Goal: Task Accomplishment & Management: Manage account settings

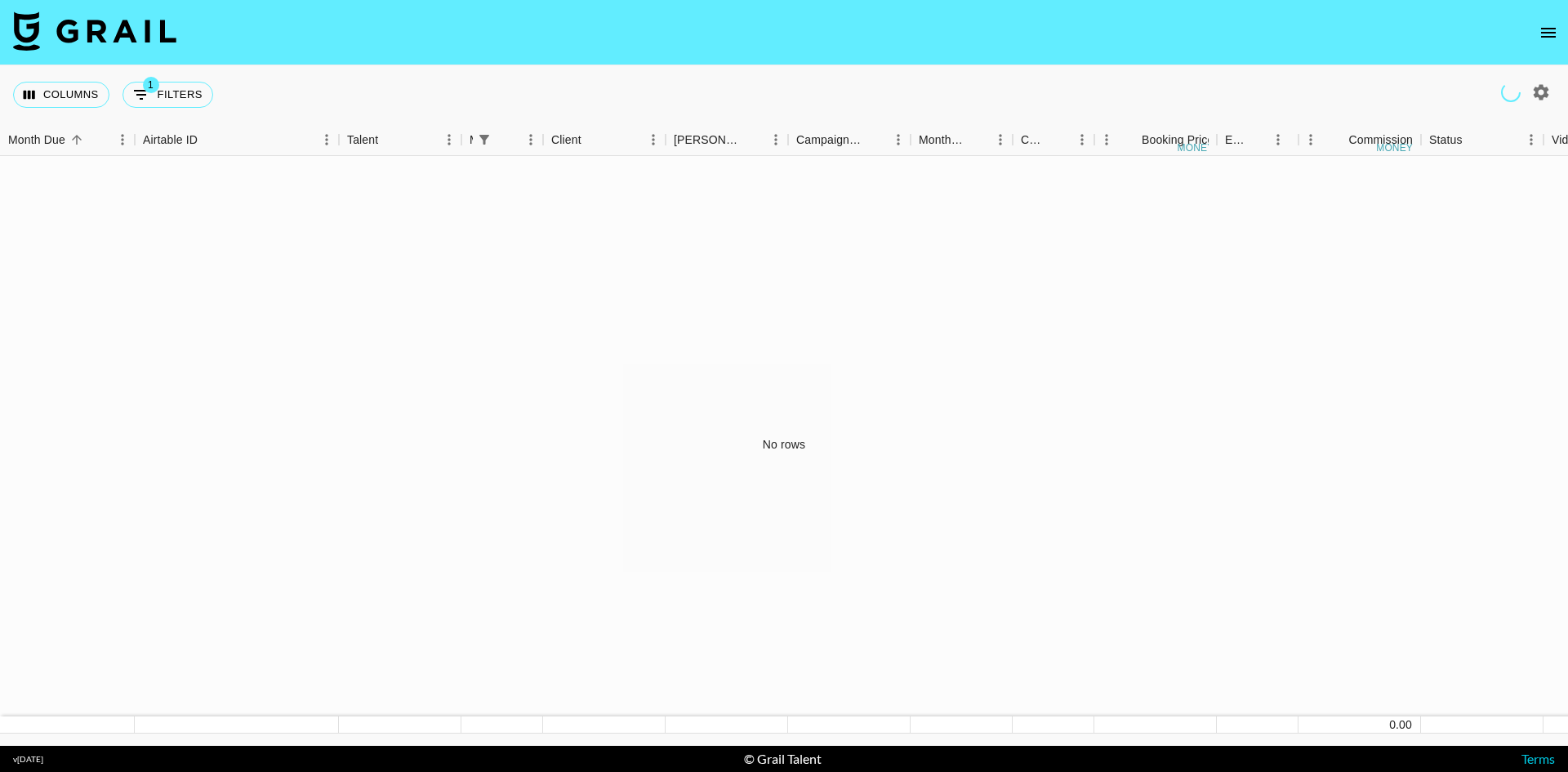
click at [1540, 28] on icon "open drawer" at bounding box center [1548, 32] width 19 height 19
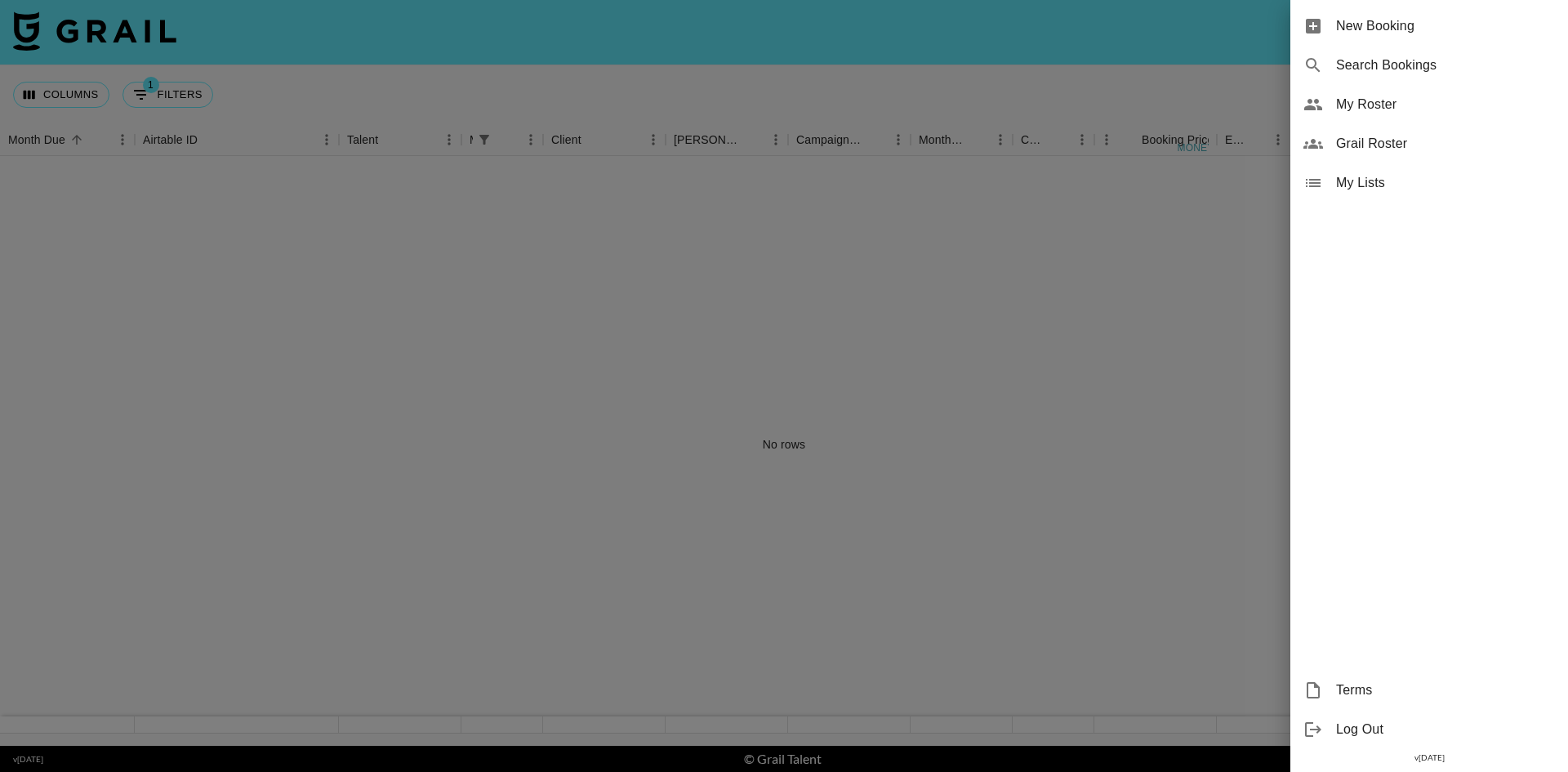
click at [1418, 96] on span "My Roster" at bounding box center [1445, 104] width 218 height 19
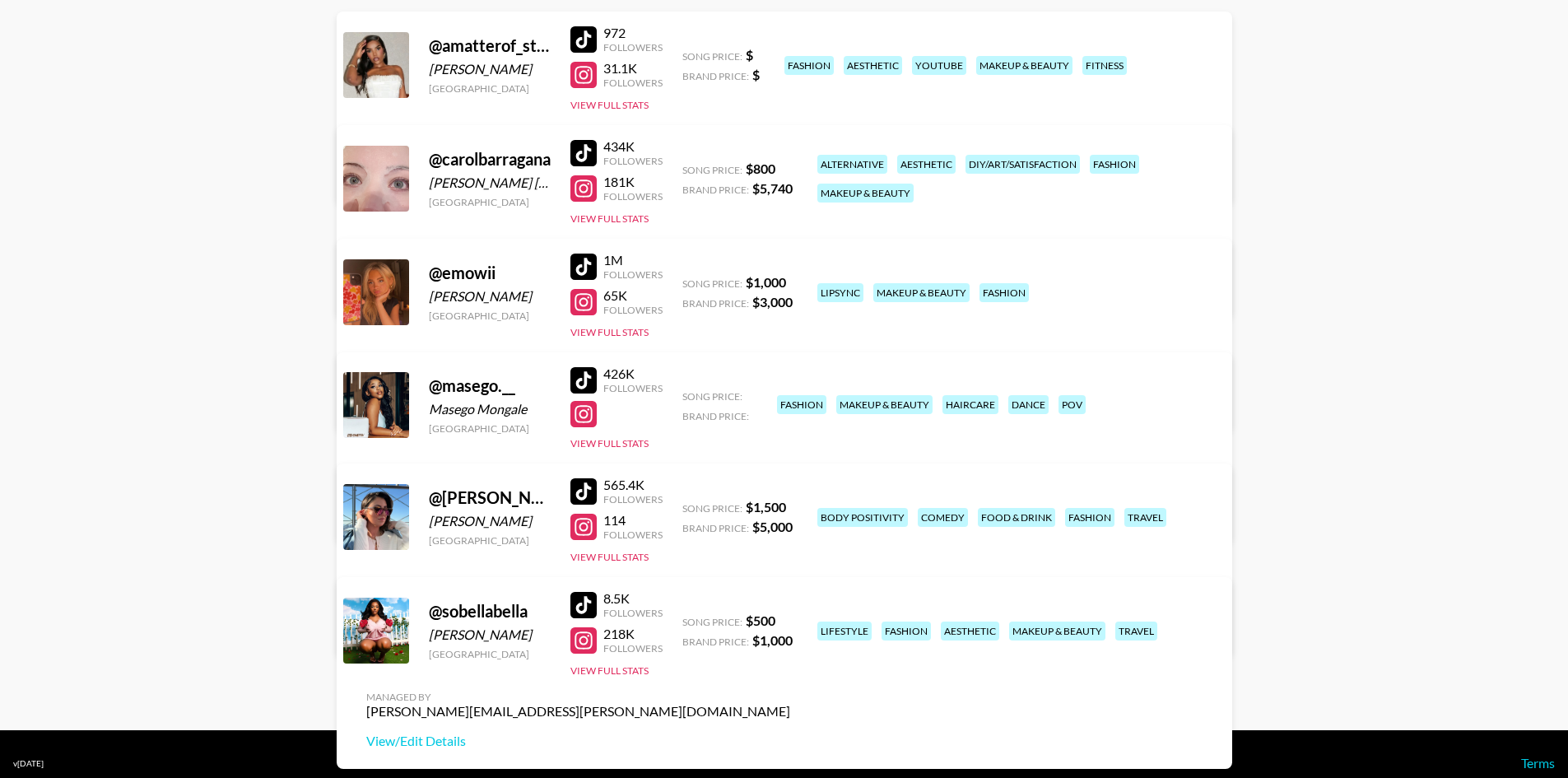
scroll to position [257, 0]
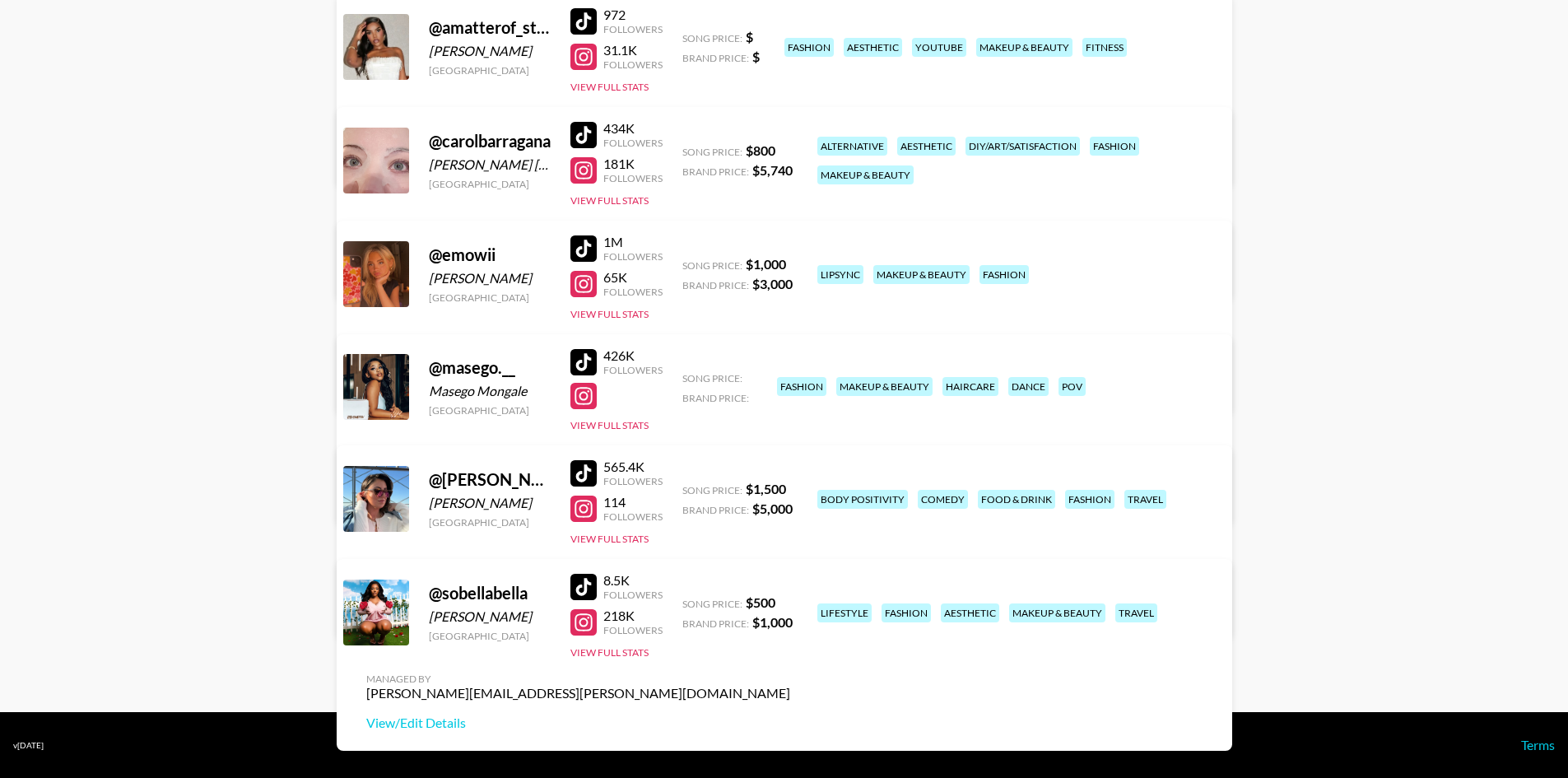
click at [790, 487] on link "View/Edit Details" at bounding box center [578, 495] width 424 height 17
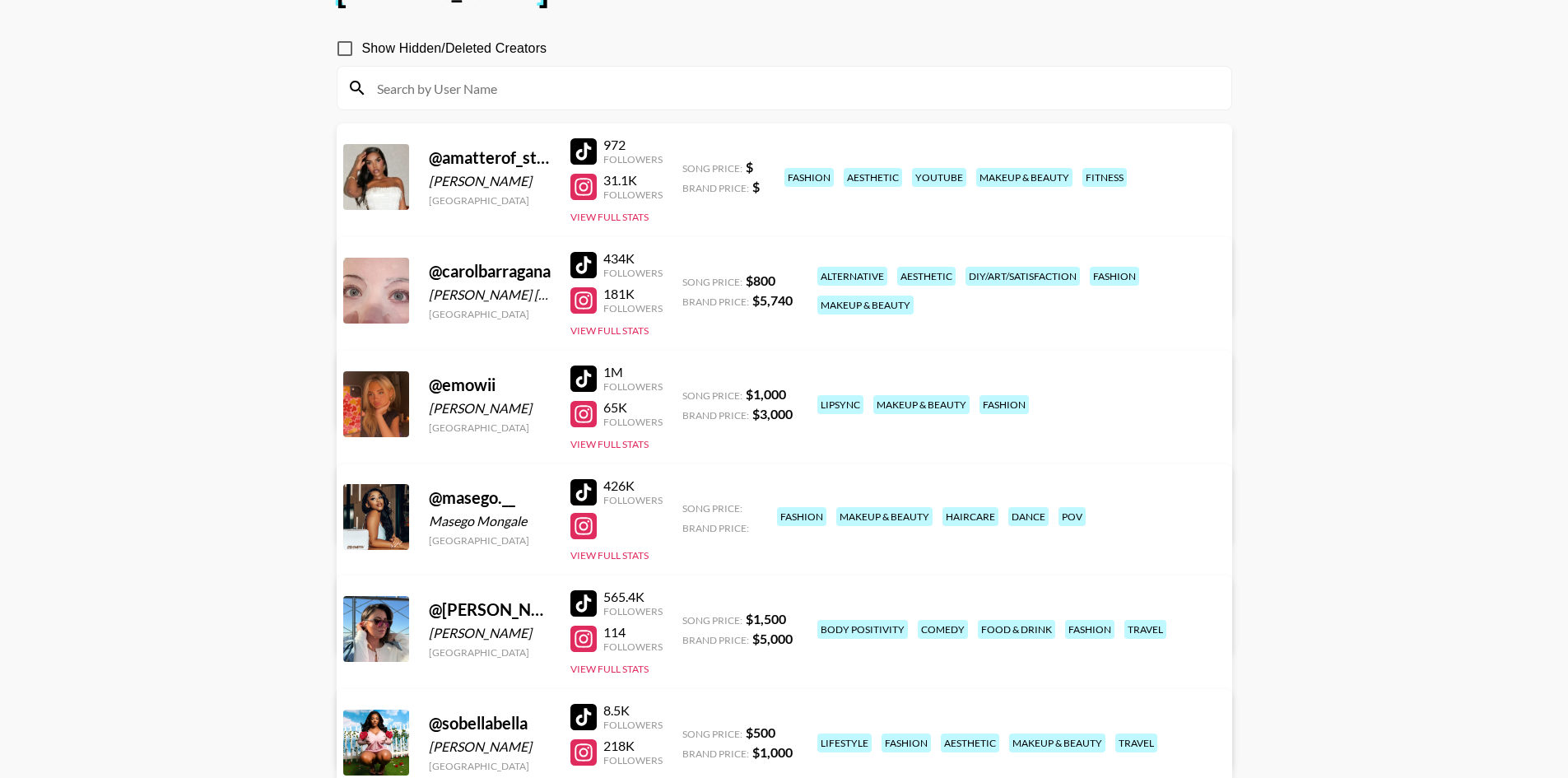
scroll to position [0, 0]
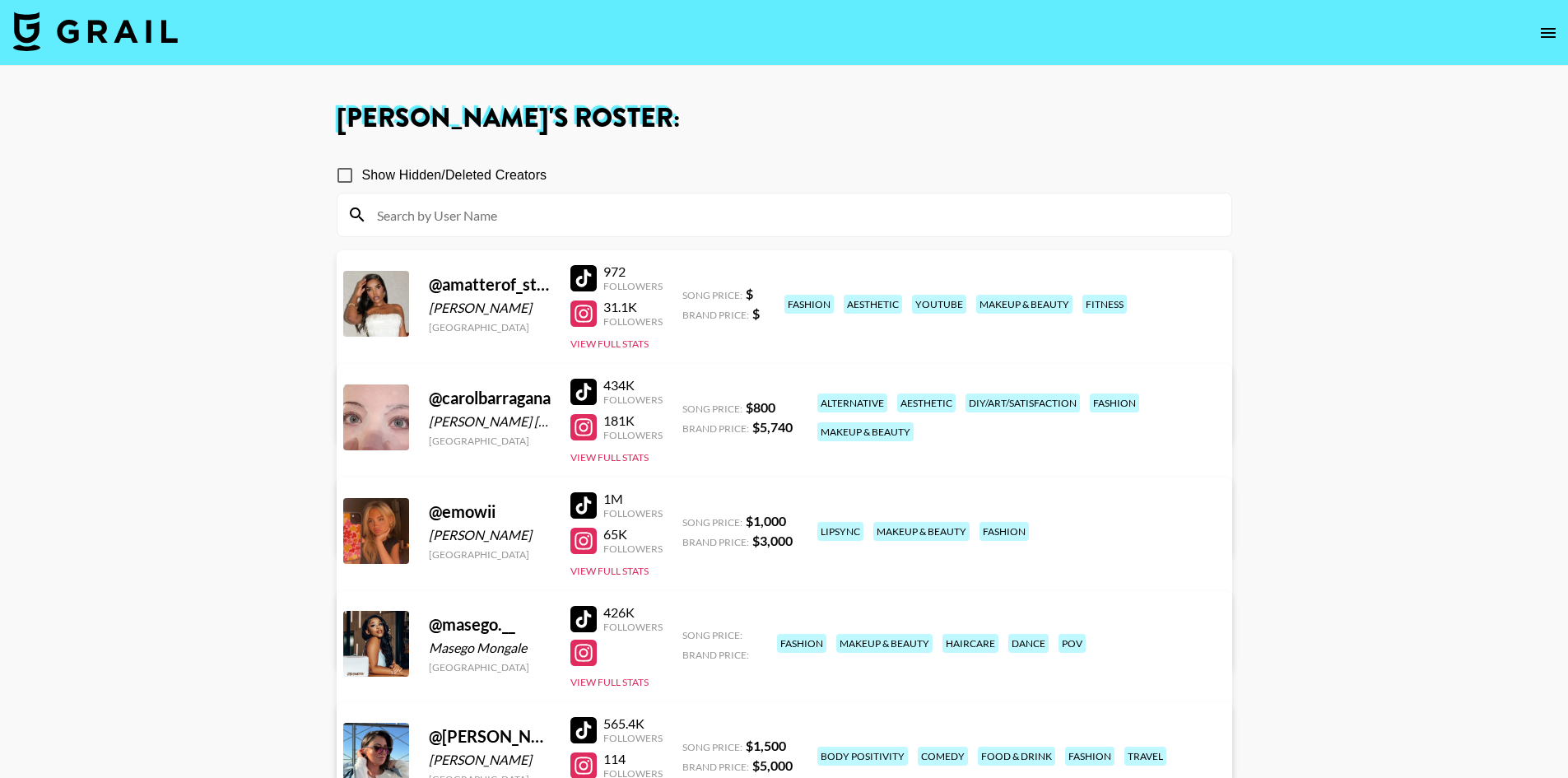
click at [584, 618] on div at bounding box center [583, 619] width 26 height 26
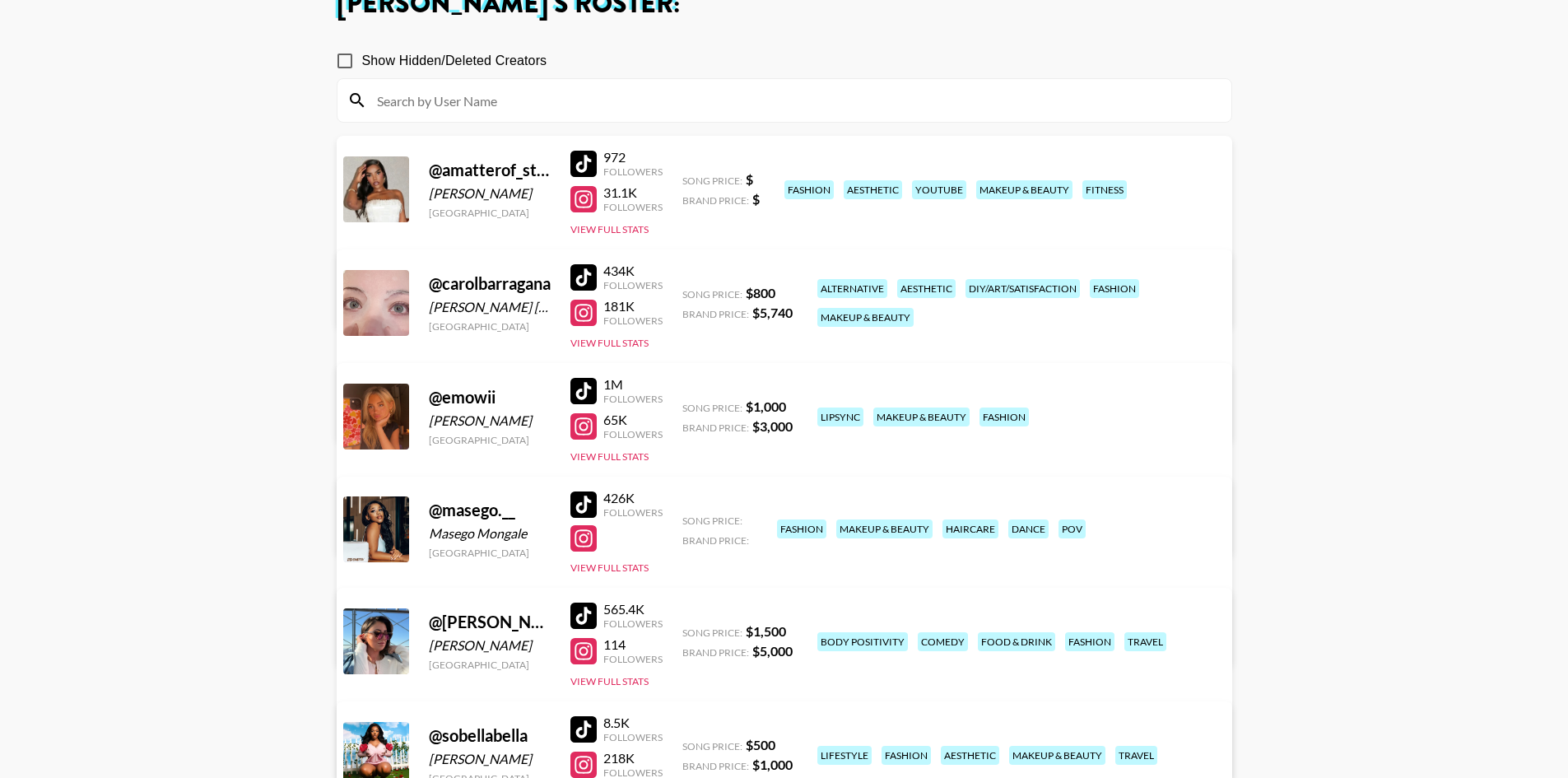
scroll to position [257, 0]
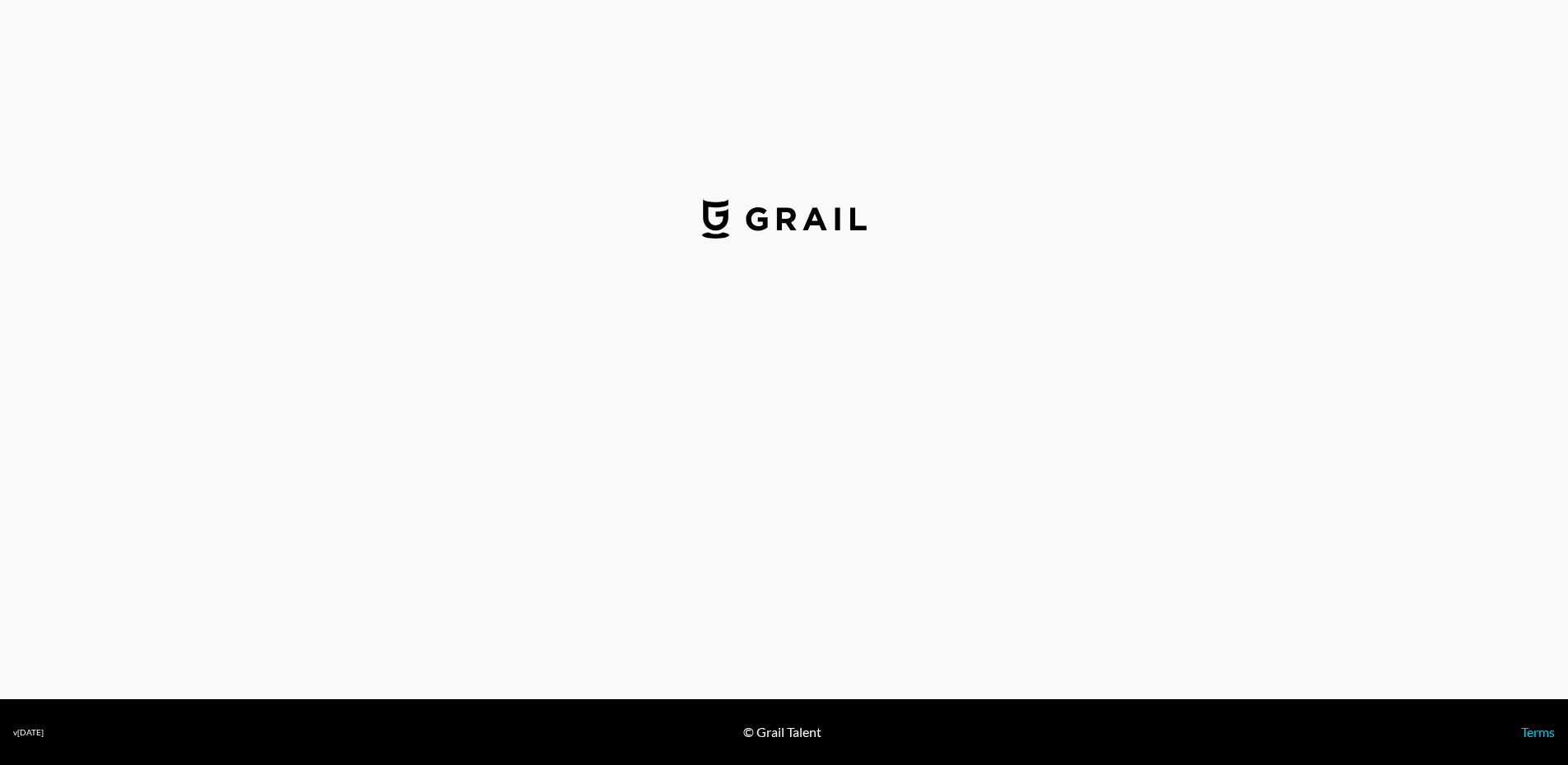
select select "USD"
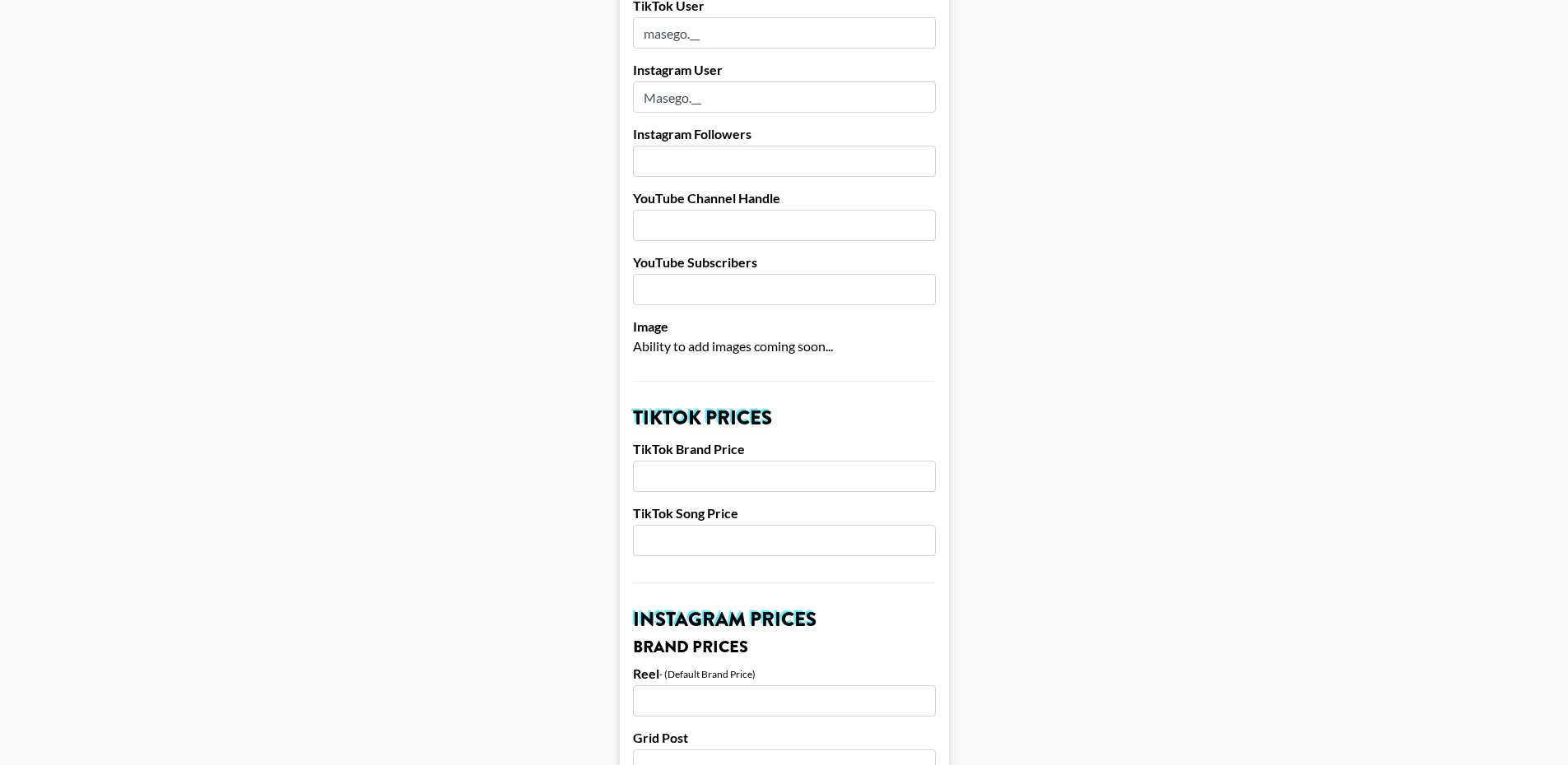
scroll to position [164, 0]
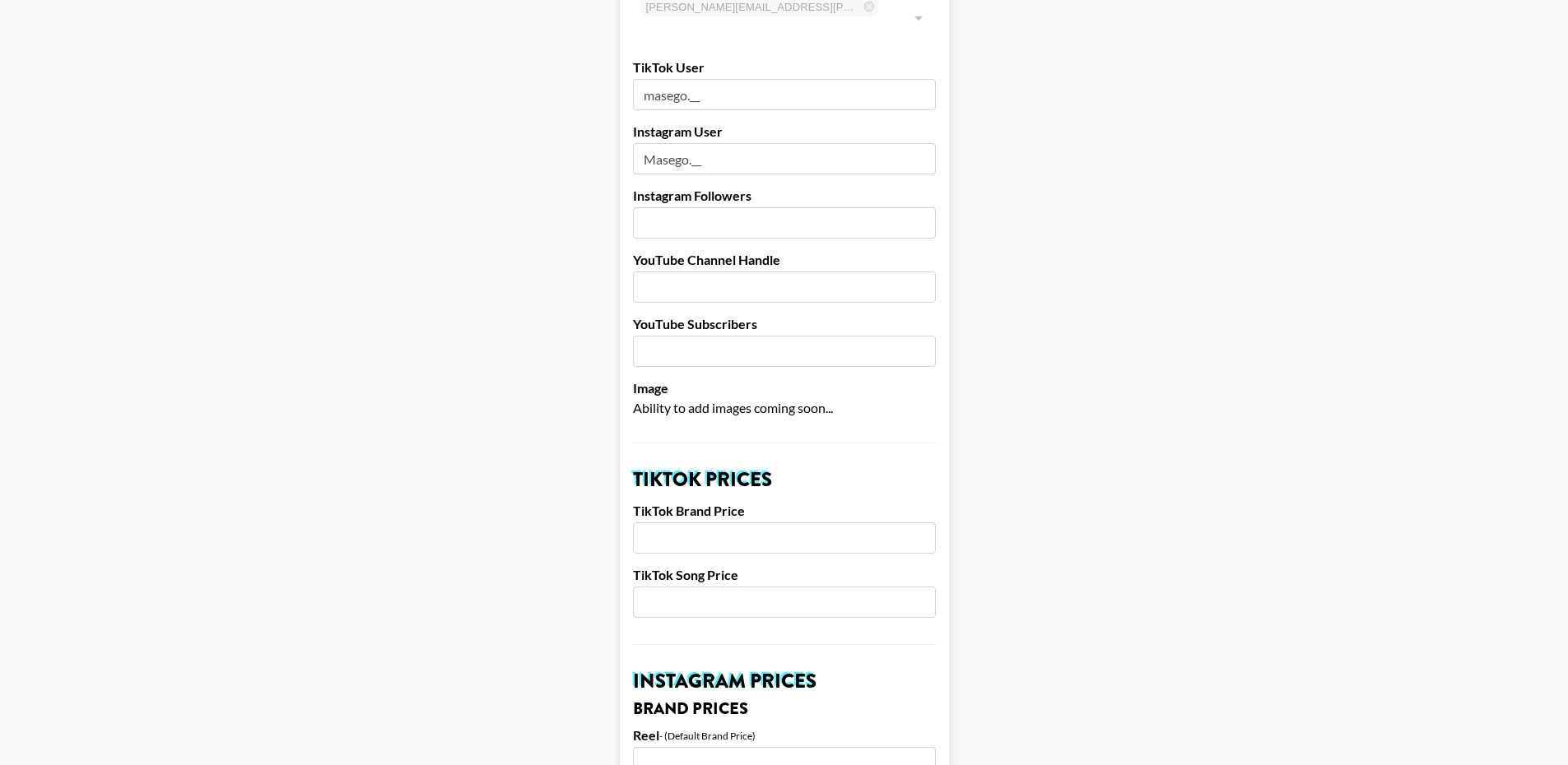
click at [786, 207] on input "number" at bounding box center [784, 223] width 303 height 31
type input "121000"
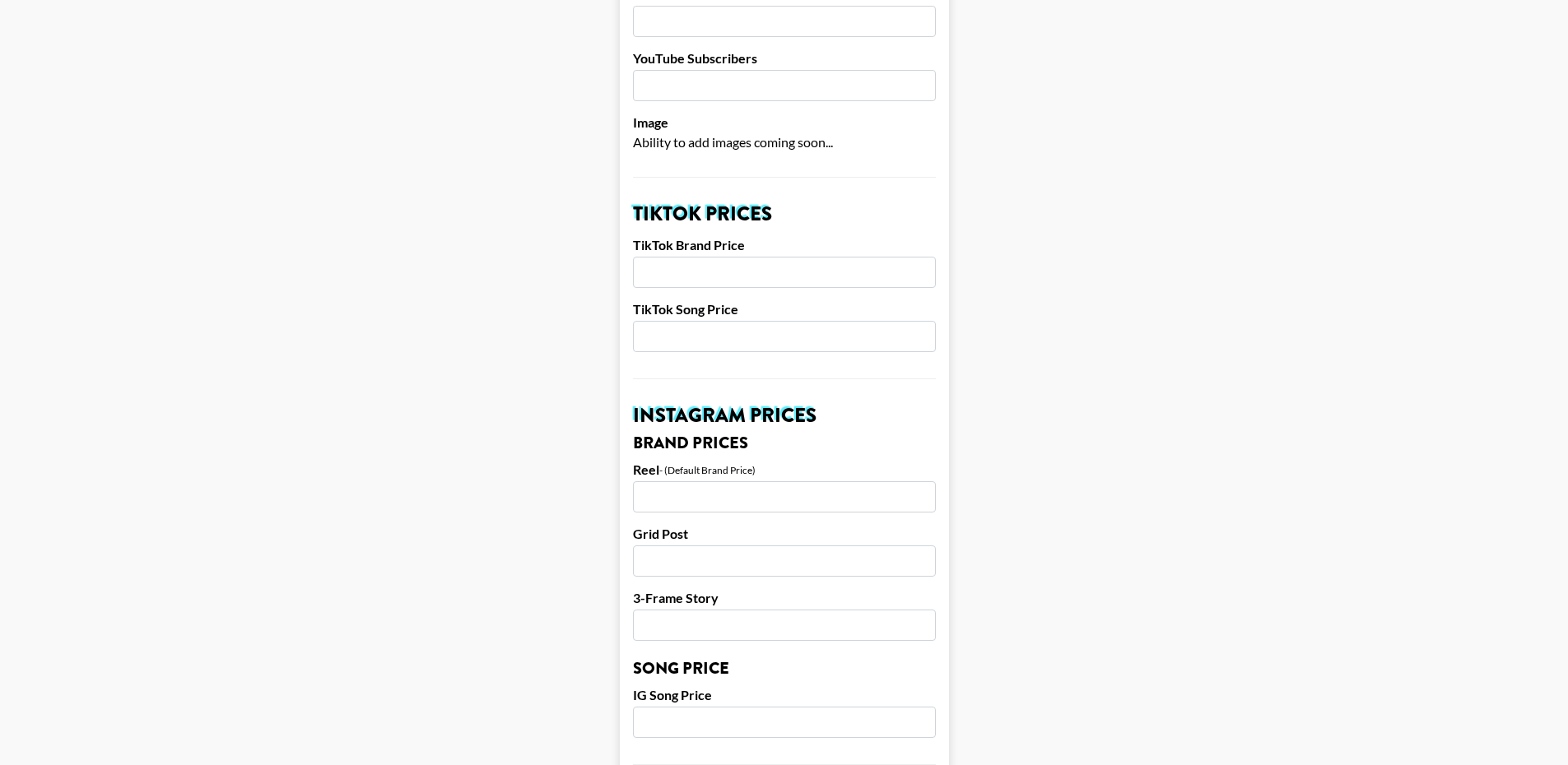
scroll to position [412, 0]
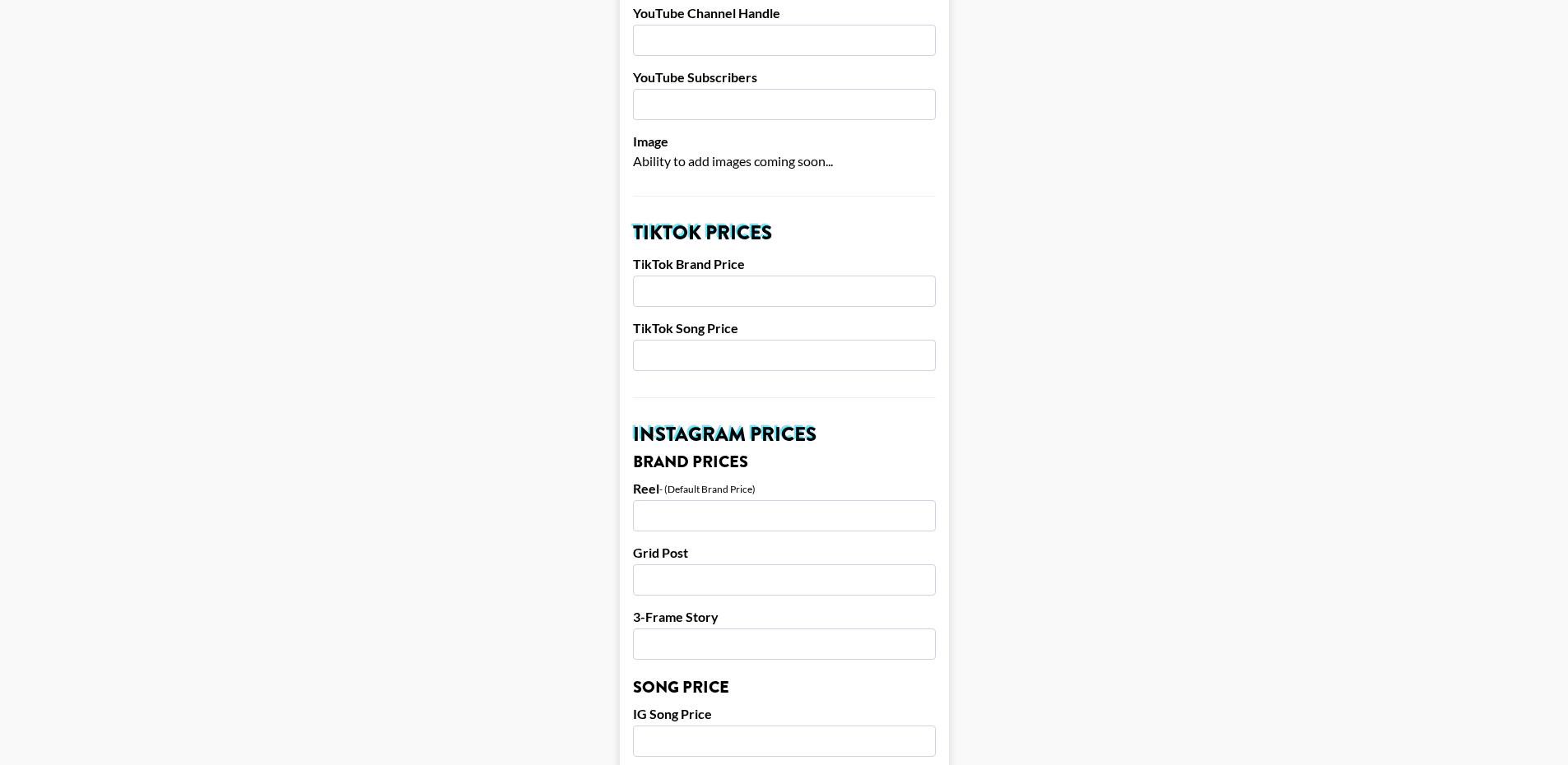
click at [732, 276] on input "number" at bounding box center [784, 291] width 303 height 31
click at [819, 340] on input "number" at bounding box center [784, 355] width 303 height 31
drag, startPoint x: 689, startPoint y: 265, endPoint x: 597, endPoint y: 261, distance: 92.1
click at [597, 261] on main "Airtable ID: recNfuT9l35s5rrXL Manager(s) juliana.longhi@grail-talent.com ​ Tik…" at bounding box center [784, 716] width 1542 height 2071
type input "2000"
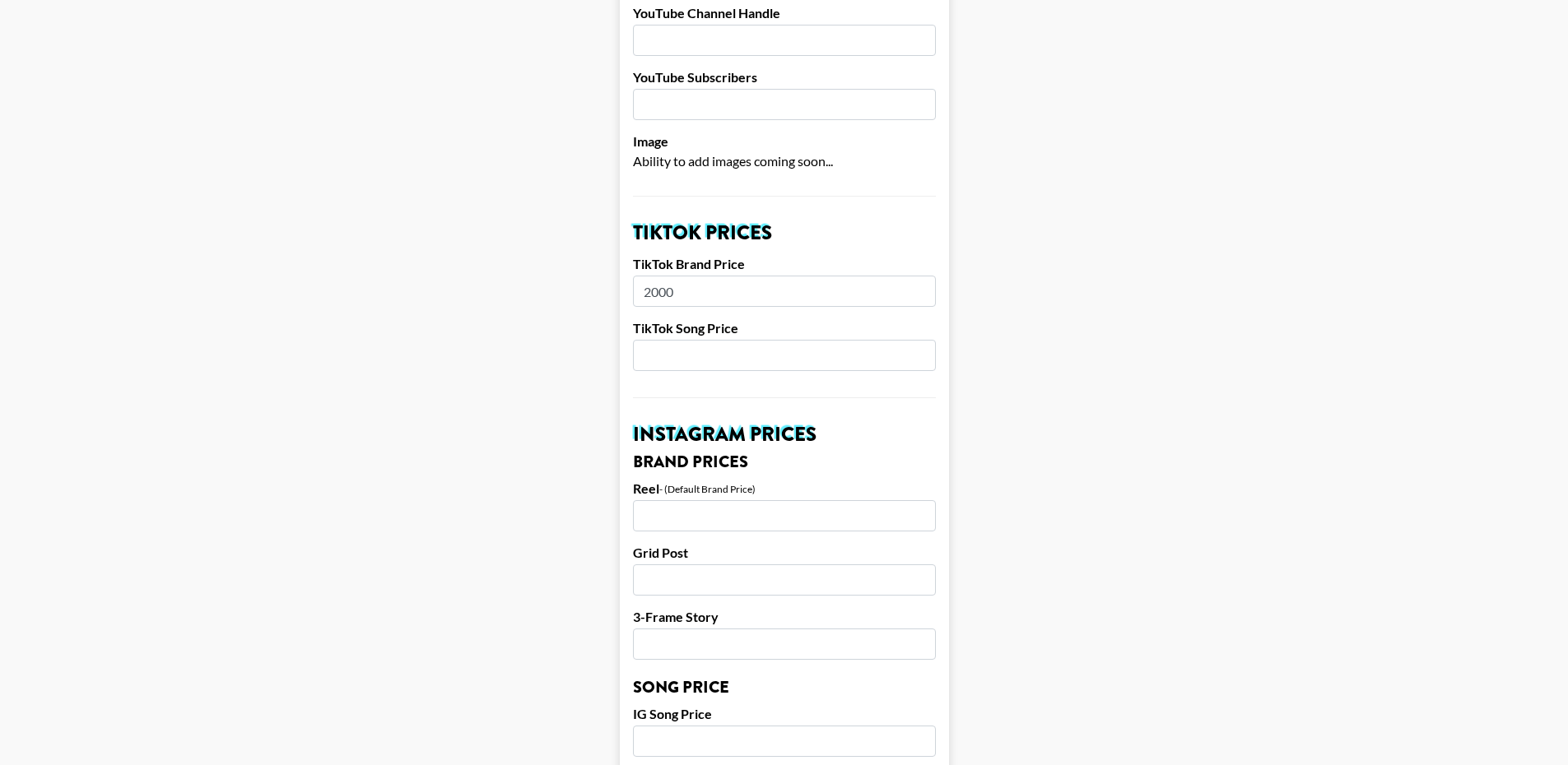
click at [840, 340] on input "number" at bounding box center [784, 355] width 303 height 31
type input "400"
click at [521, 492] on main "Airtable ID: recNfuT9l35s5rrXL Manager(s) juliana.longhi@grail-talent.com ​ Tik…" at bounding box center [784, 716] width 1542 height 2071
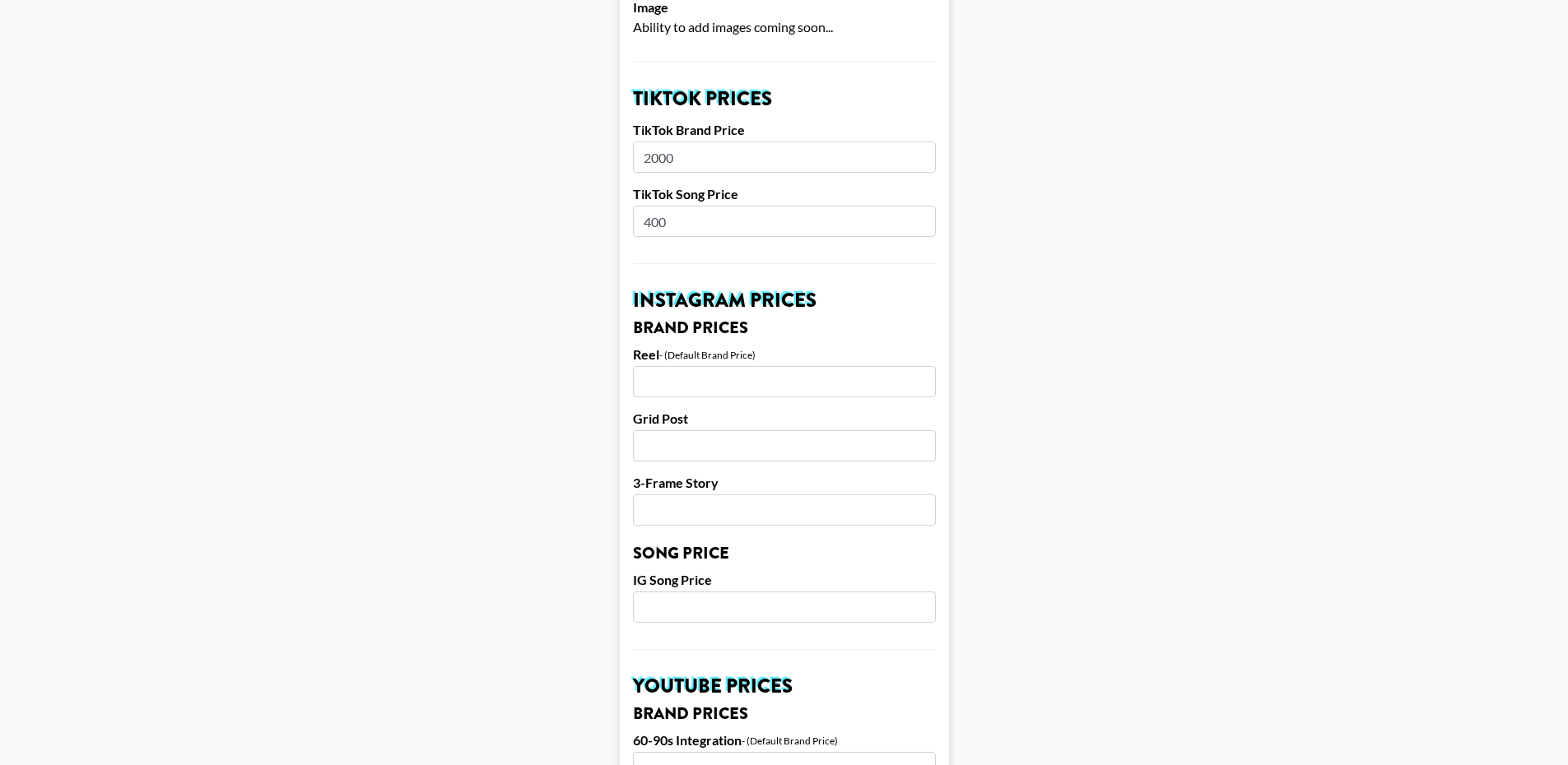
scroll to position [576, 0]
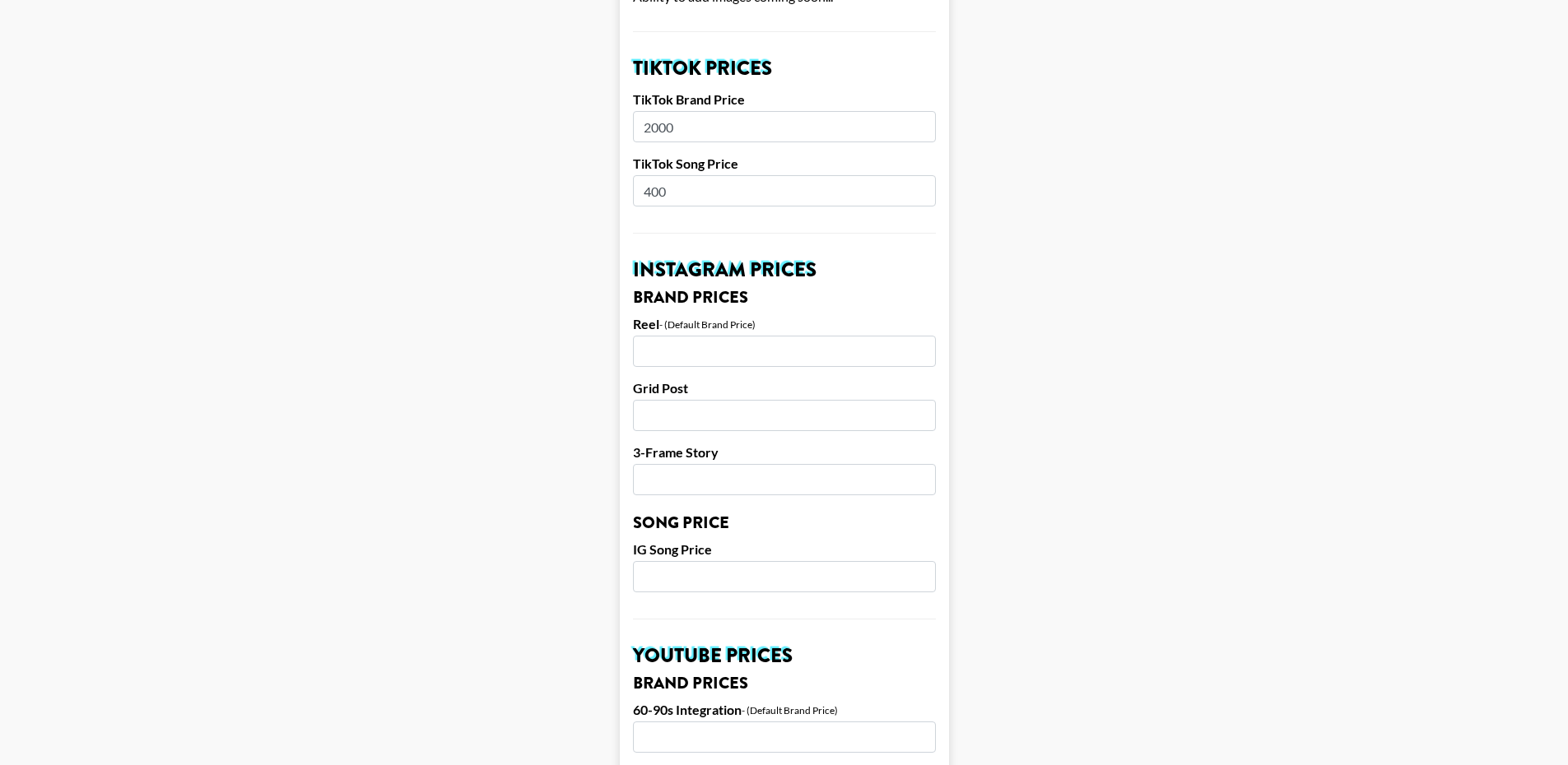
click at [768, 336] on input "number" at bounding box center [784, 351] width 303 height 31
type input "3000"
click at [774, 400] on input "number" at bounding box center [784, 415] width 303 height 31
type input "2500"
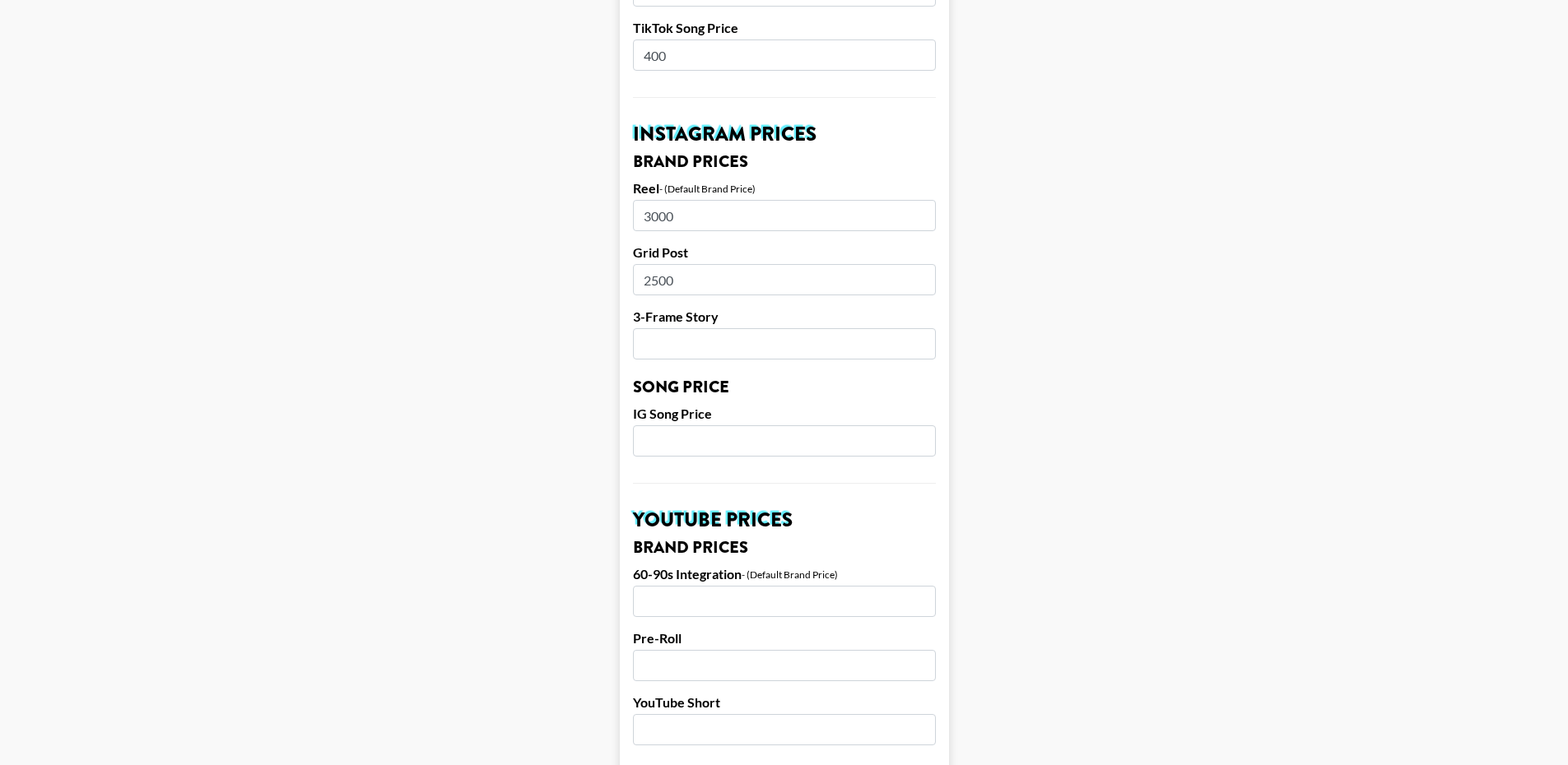
scroll to position [741, 0]
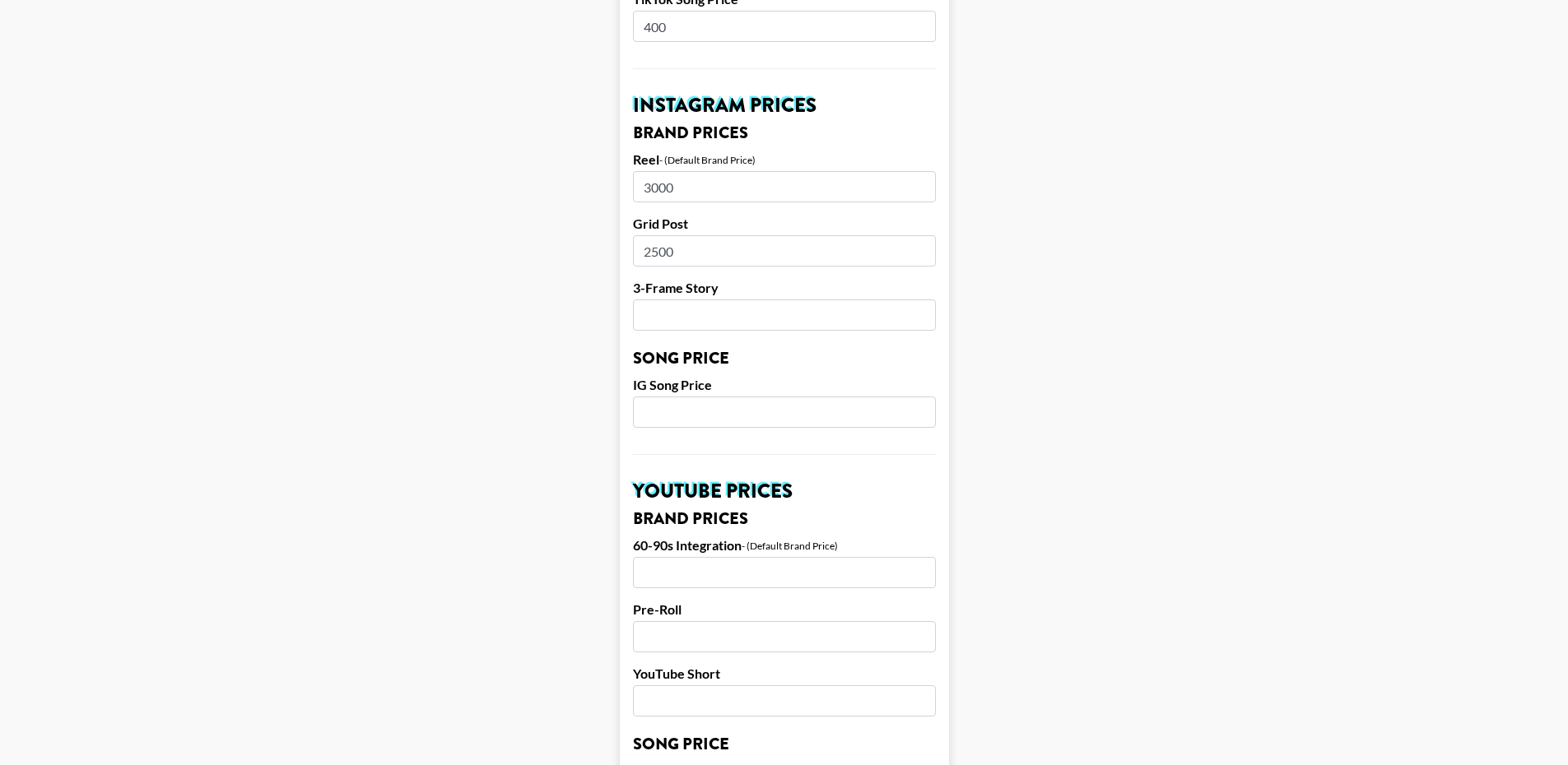
click at [768, 299] on input "number" at bounding box center [784, 315] width 303 height 31
type input "800"
click at [502, 378] on main "Airtable ID: recNfuT9l35s5rrXL Manager(s) juliana.longhi@grail-talent.com ​ Tik…" at bounding box center [784, 386] width 1542 height 2071
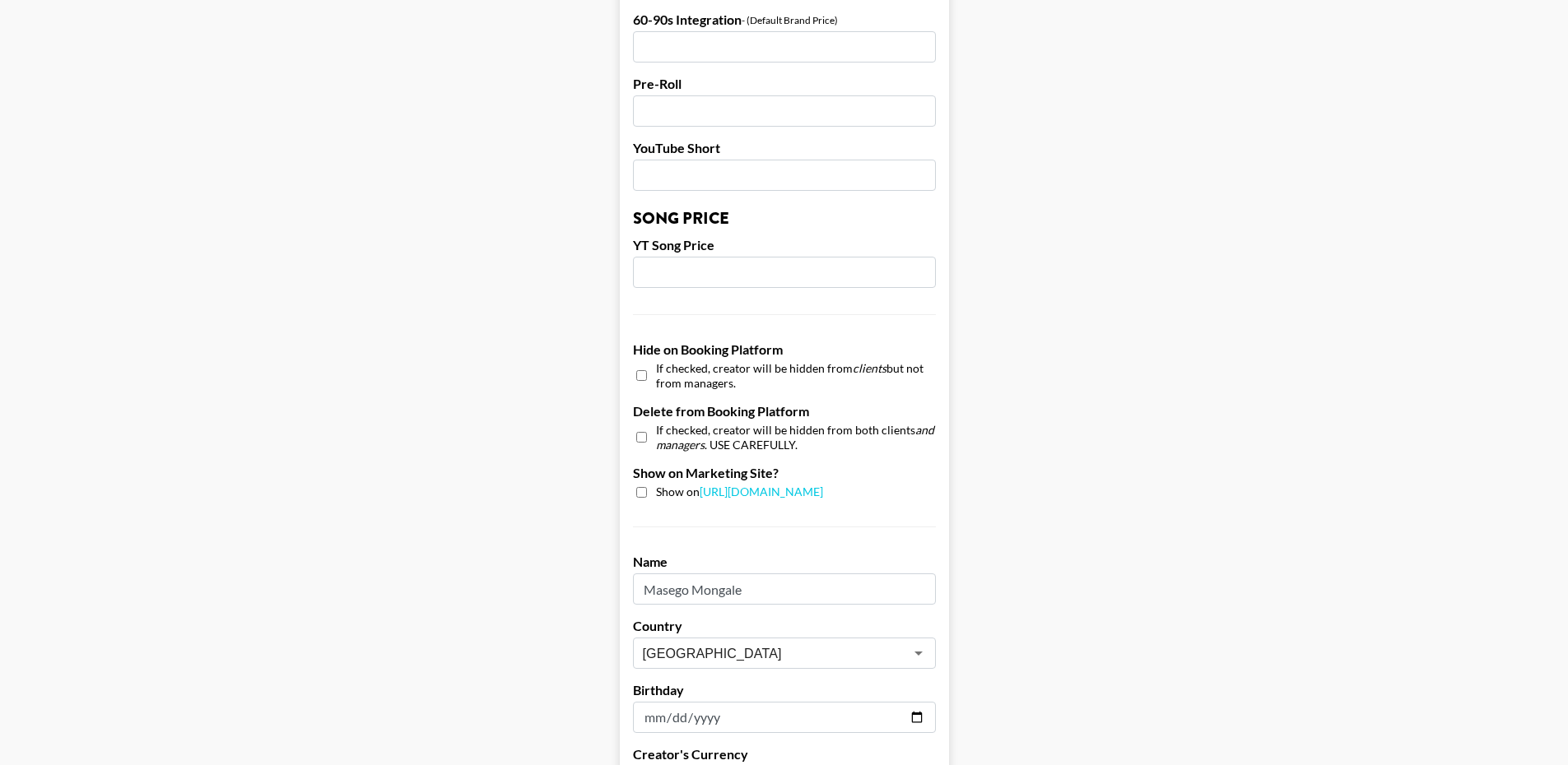
scroll to position [1317, 0]
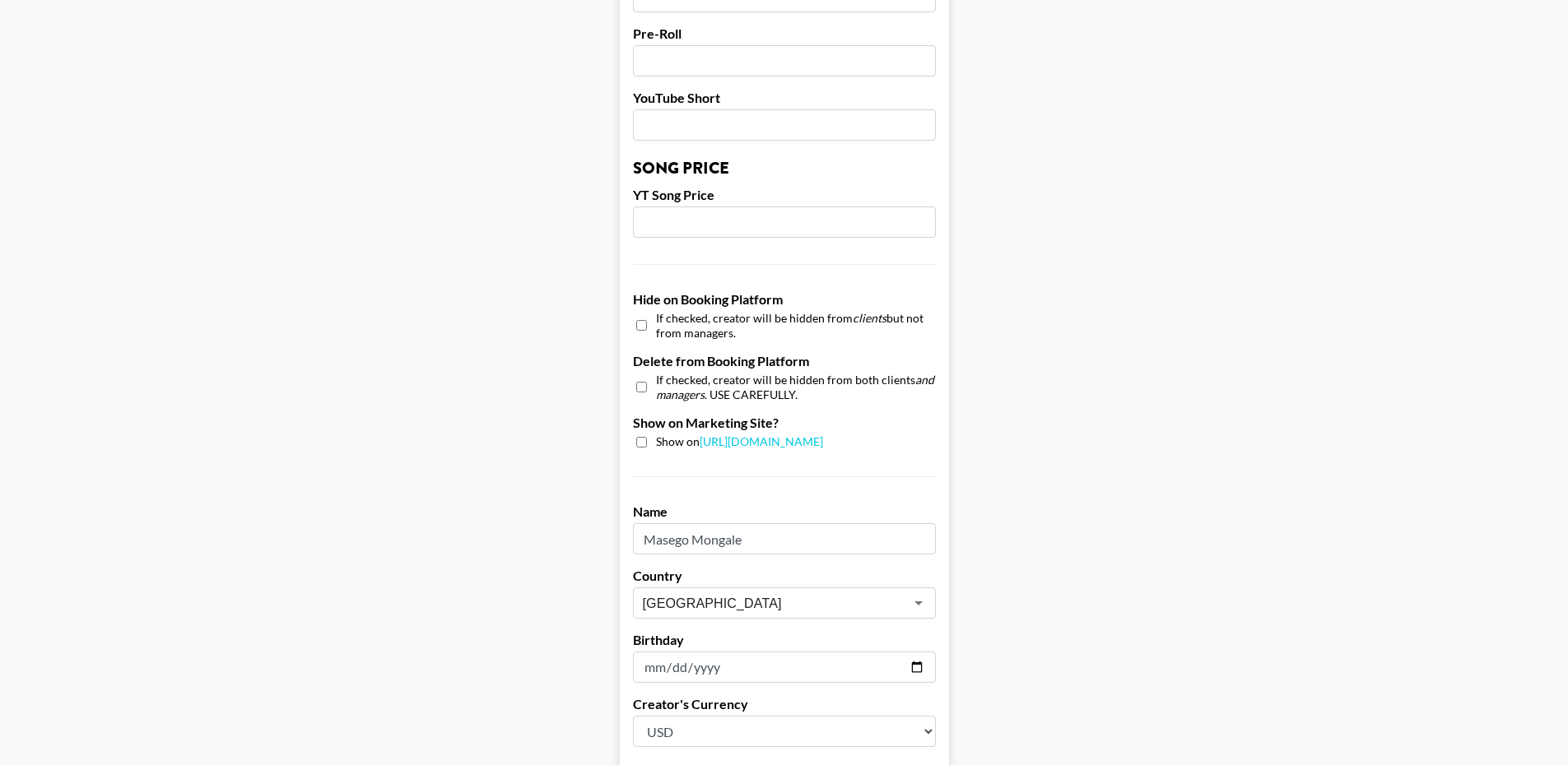
click at [645, 437] on input "checkbox" at bounding box center [641, 442] width 11 height 11
checkbox input "true"
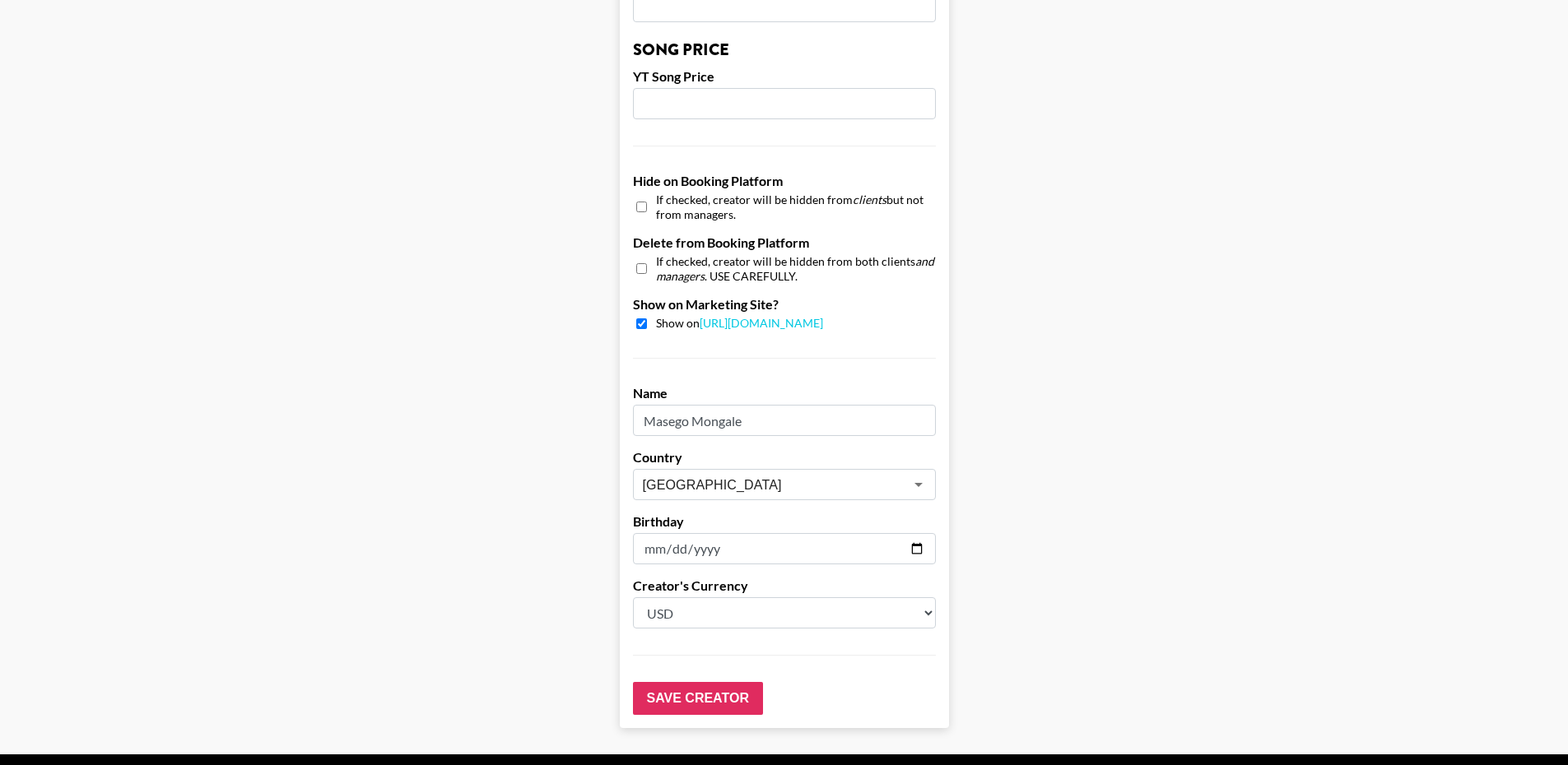
scroll to position [1467, 0]
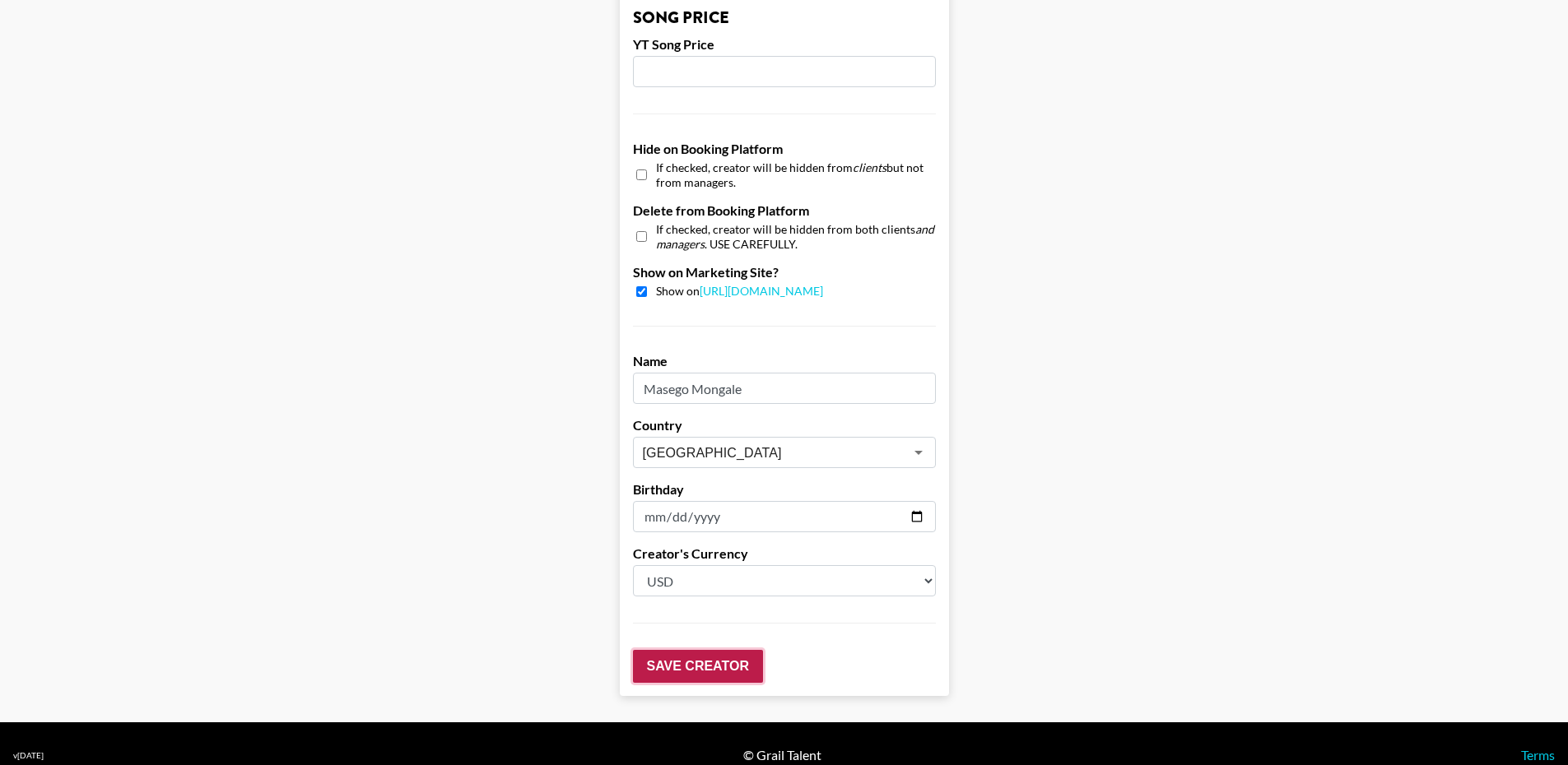
click at [718, 651] on input "Save Creator" at bounding box center [698, 666] width 130 height 33
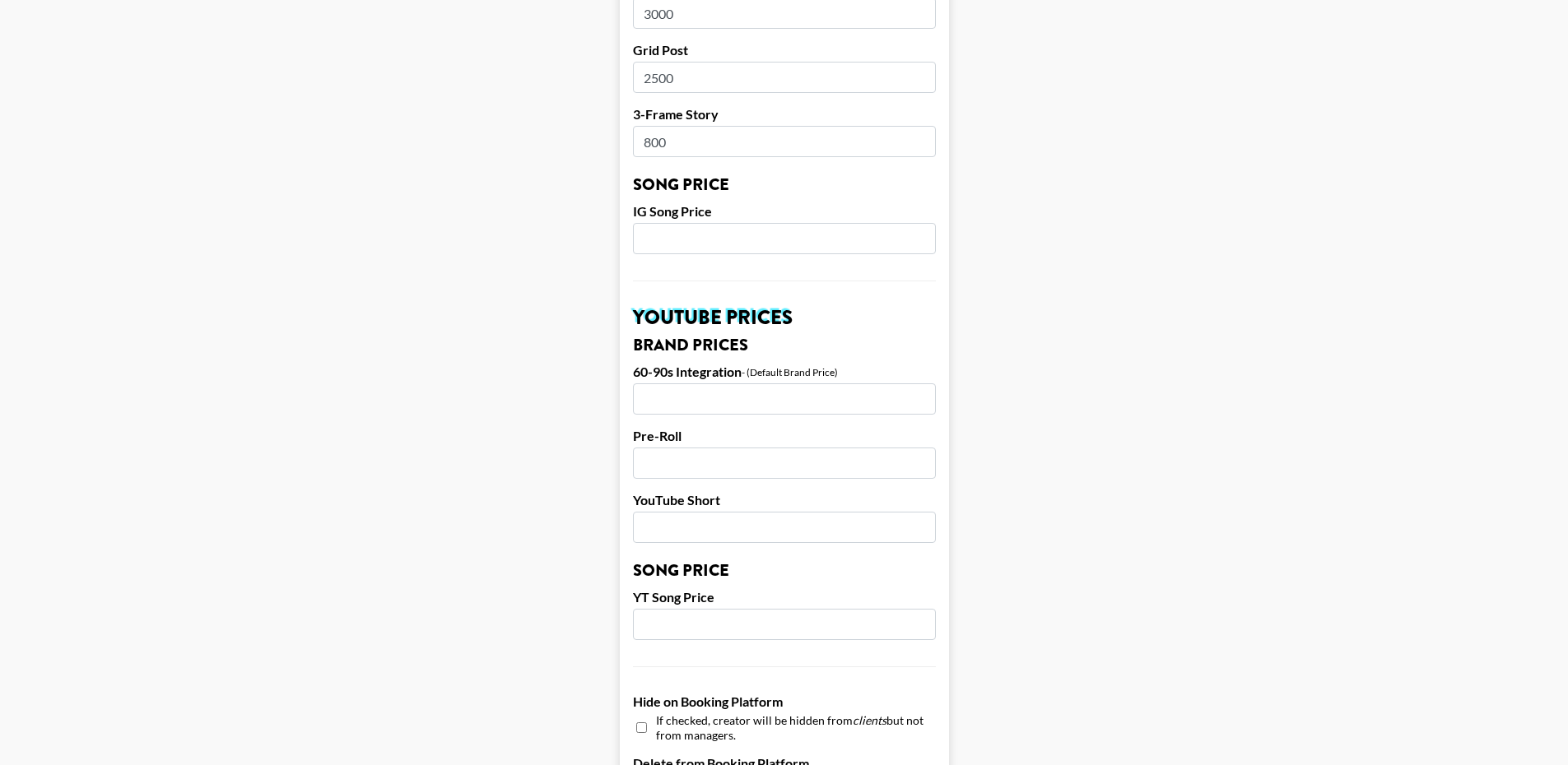
scroll to position [1519, 0]
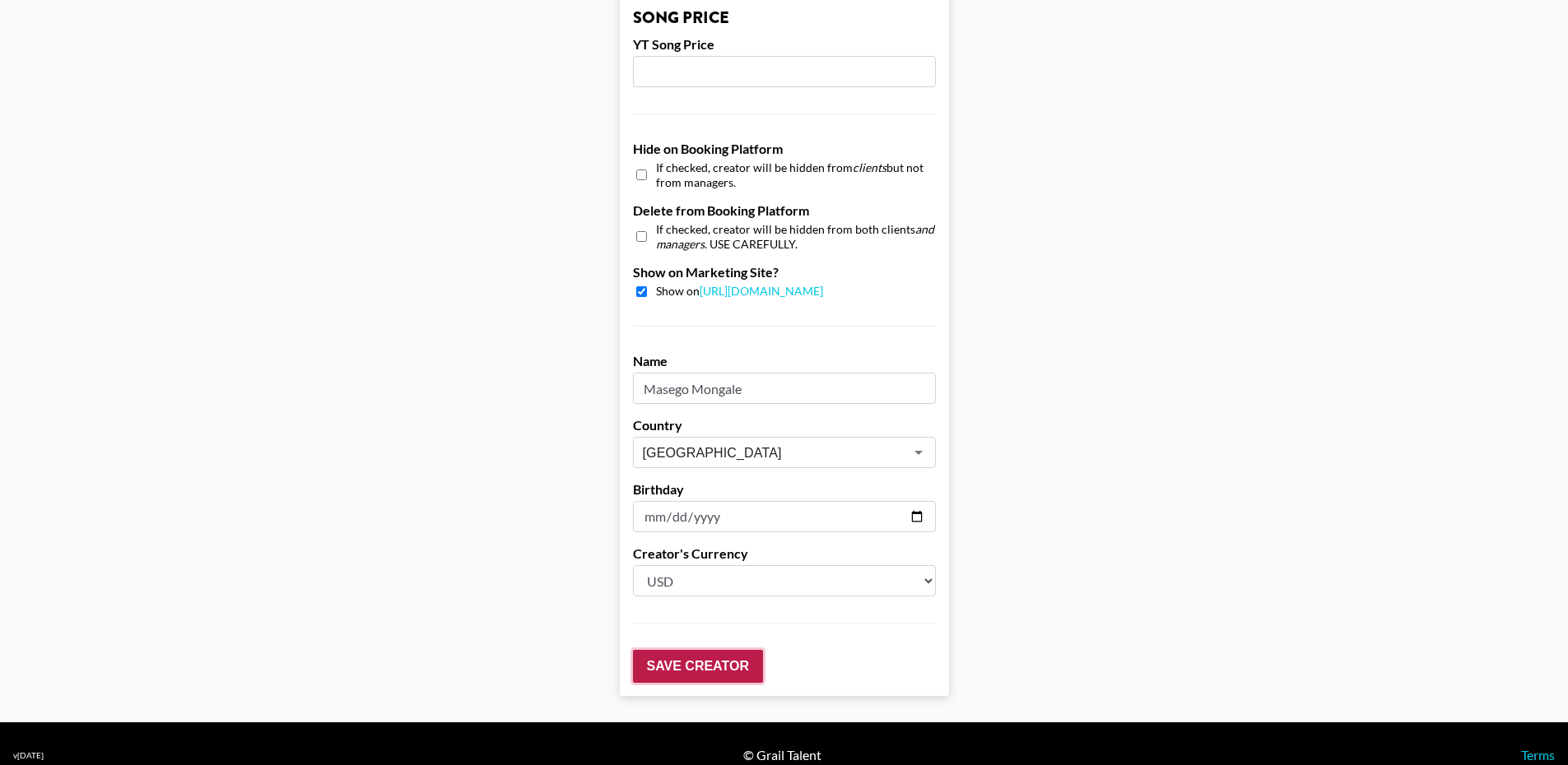
click at [722, 650] on input "Save Creator" at bounding box center [698, 666] width 130 height 33
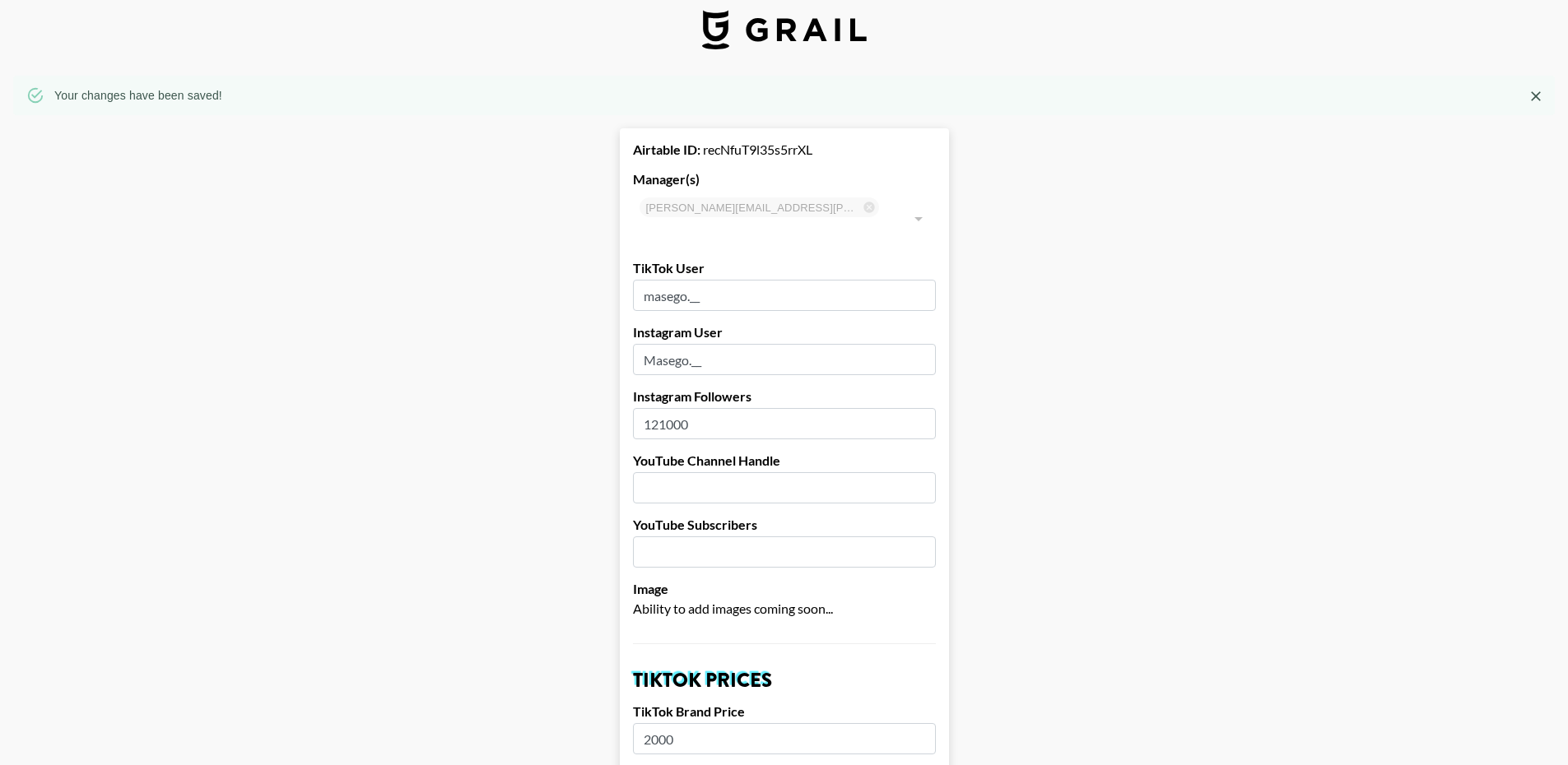
scroll to position [0, 0]
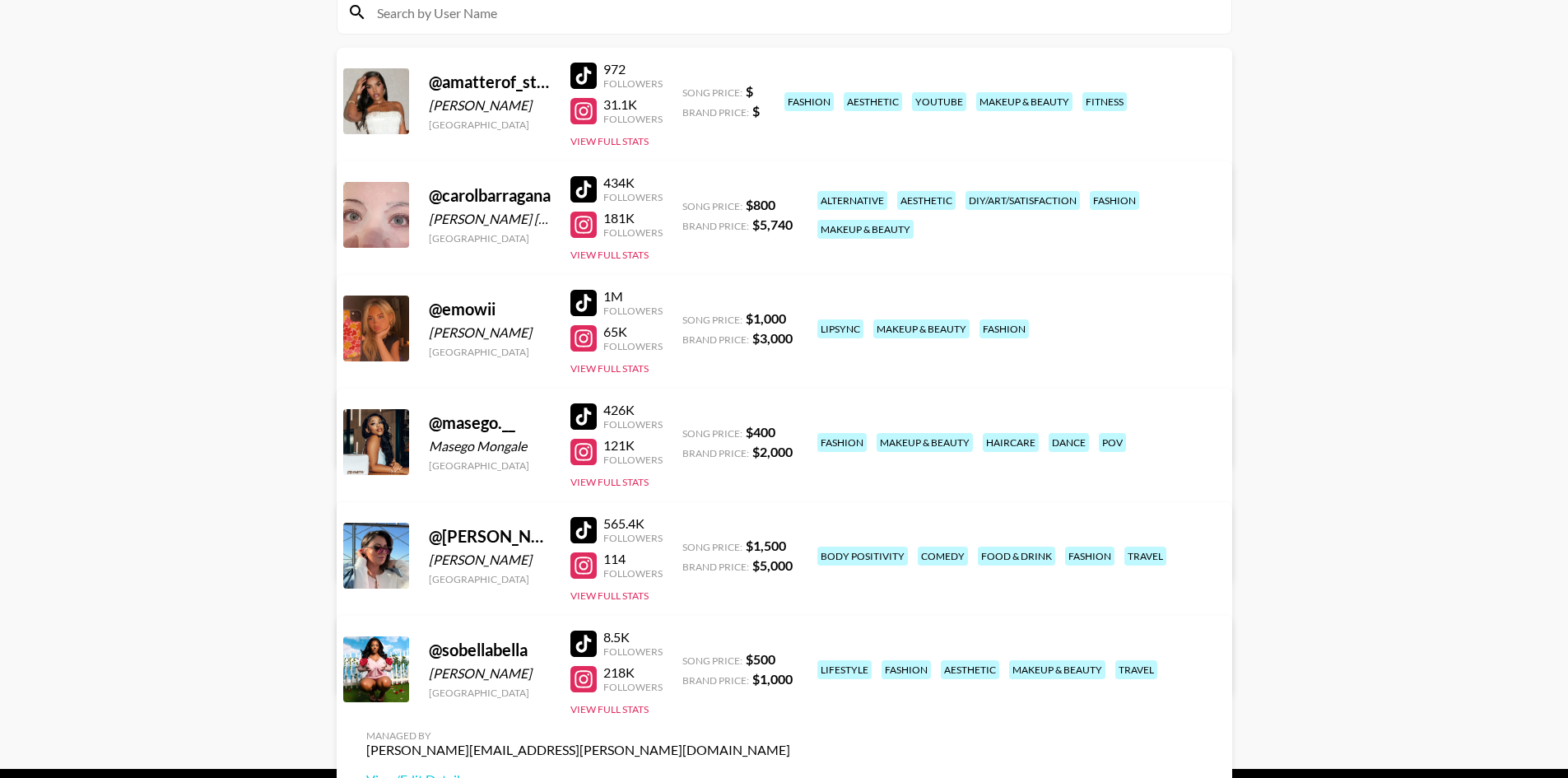
scroll to position [259, 0]
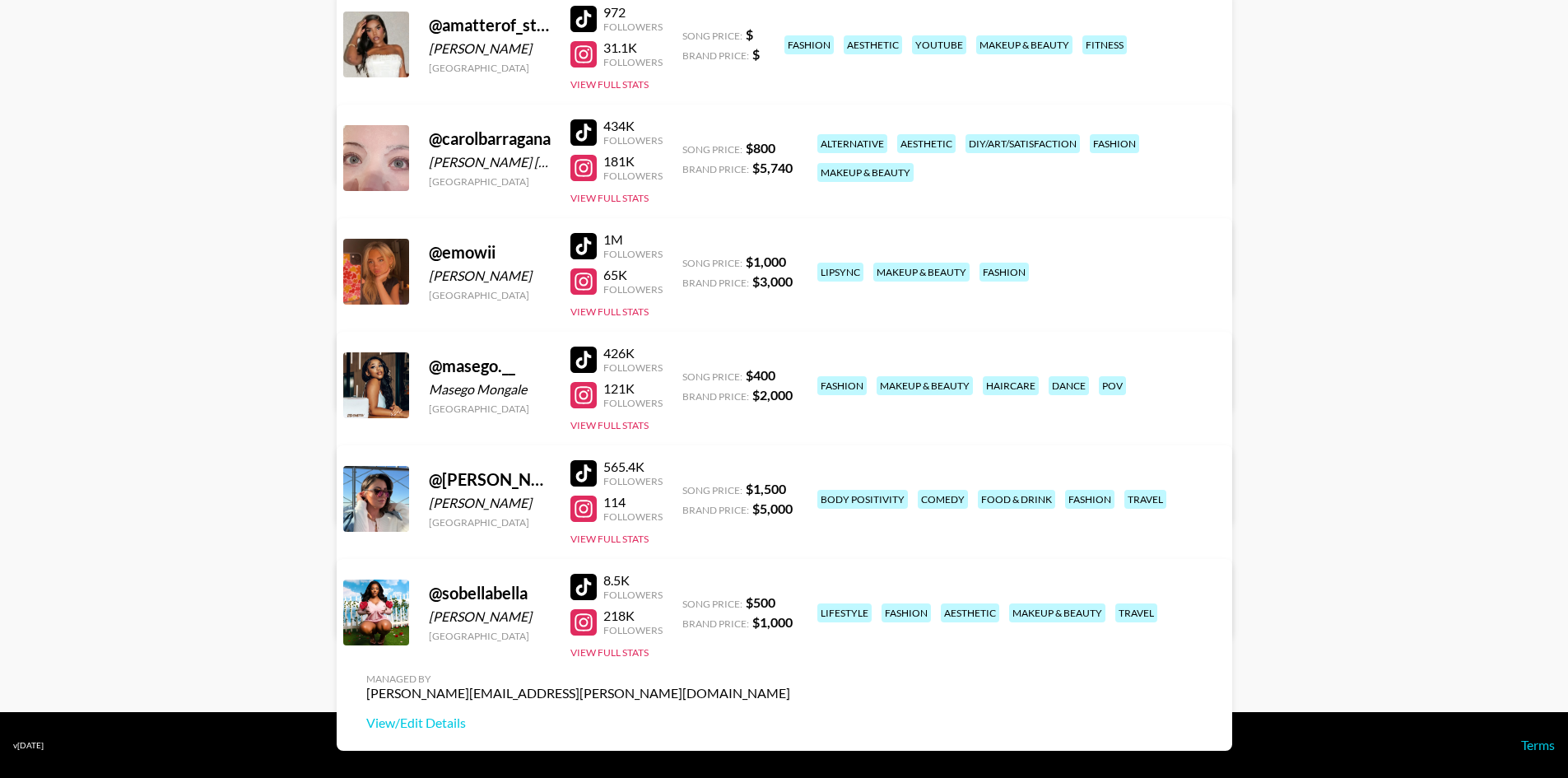
click at [803, 432] on div "Managed By [PERSON_NAME][EMAIL_ADDRESS][PERSON_NAME][DOMAIN_NAME] View/Edit Det…" at bounding box center [578, 474] width 451 height 84
click at [790, 487] on link "View/Edit Details" at bounding box center [578, 495] width 424 height 17
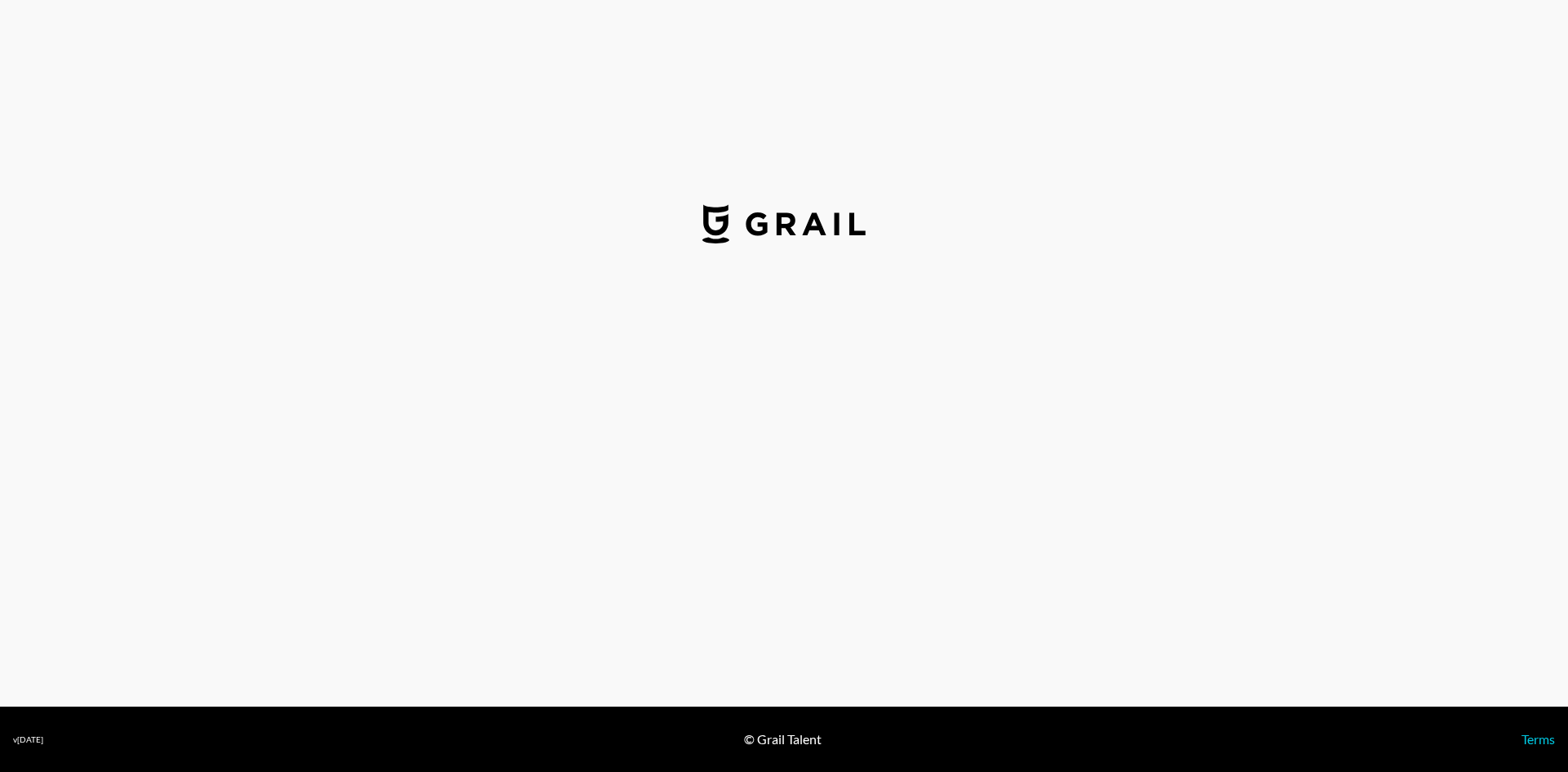
select select "USD"
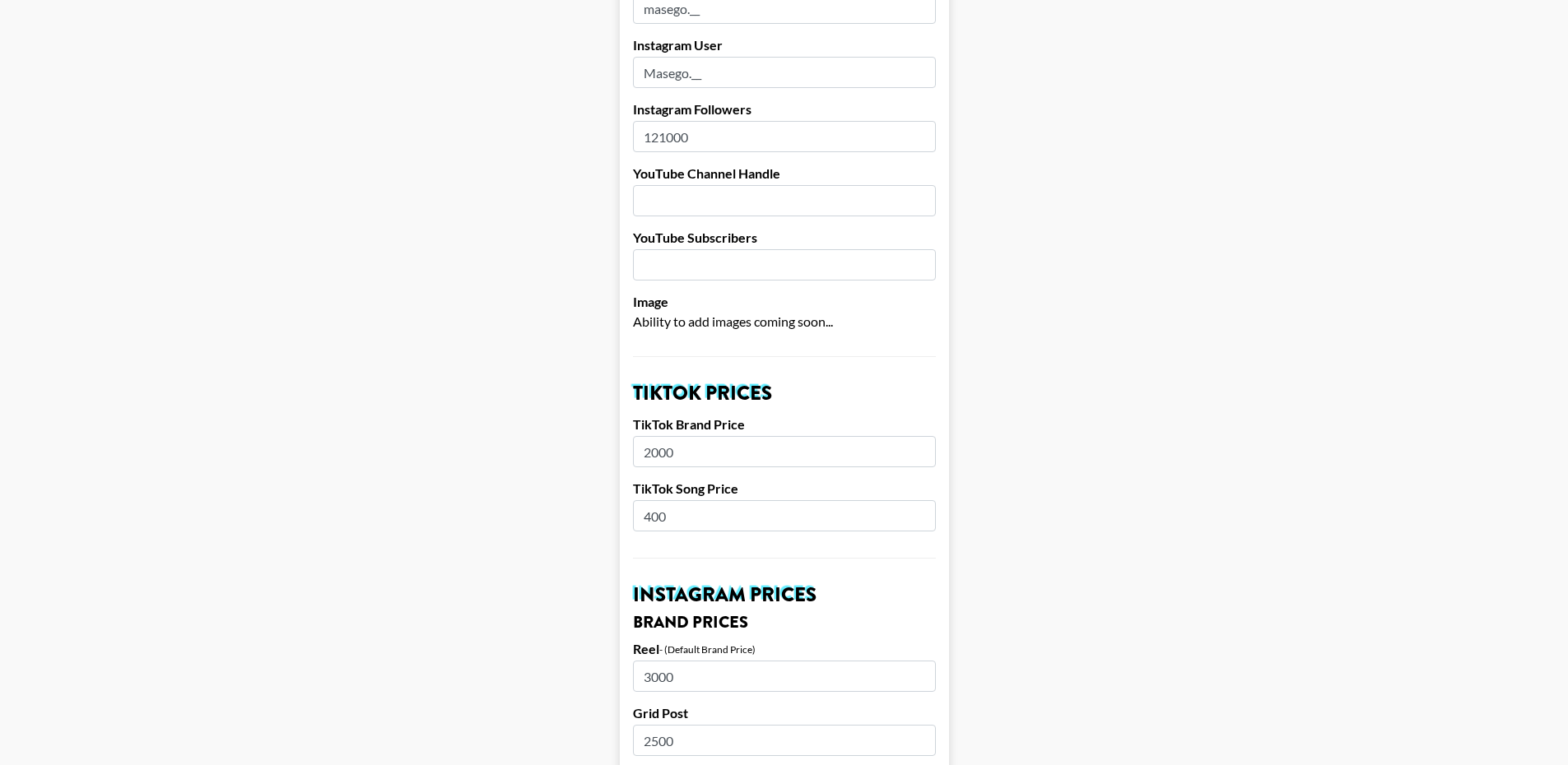
scroll to position [247, 0]
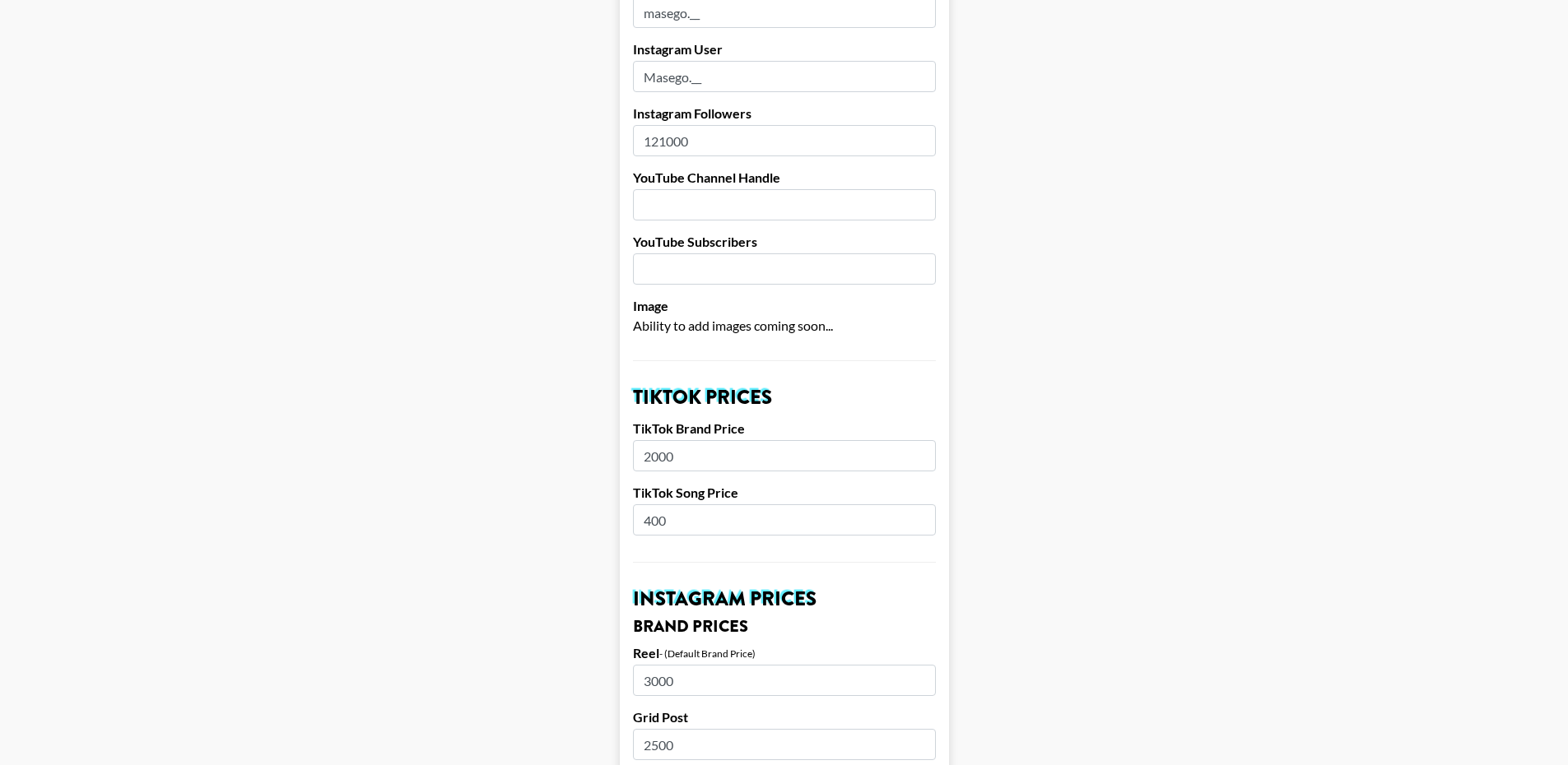
click at [657, 440] on input "2000" at bounding box center [784, 455] width 303 height 31
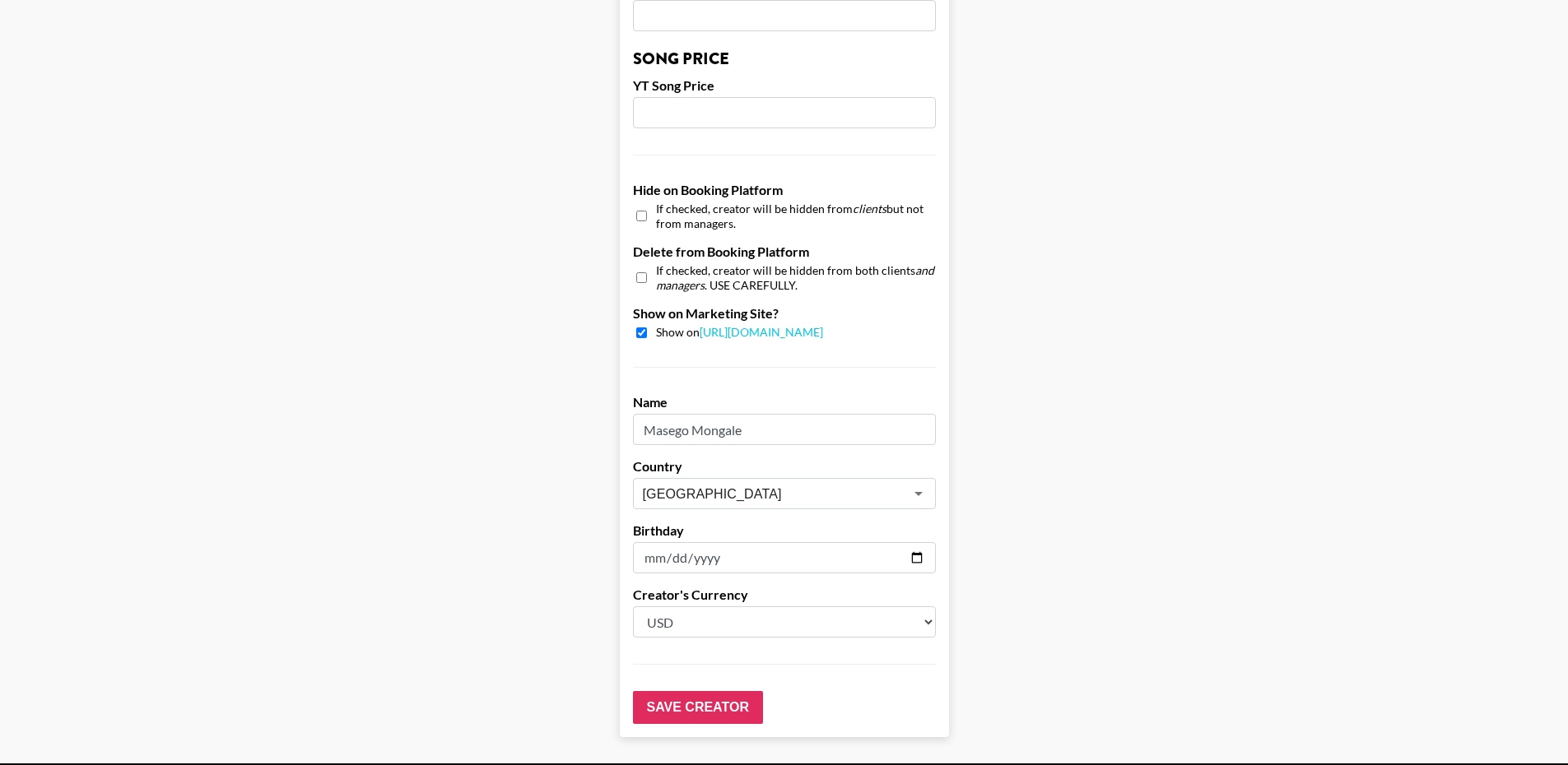
scroll to position [1467, 0]
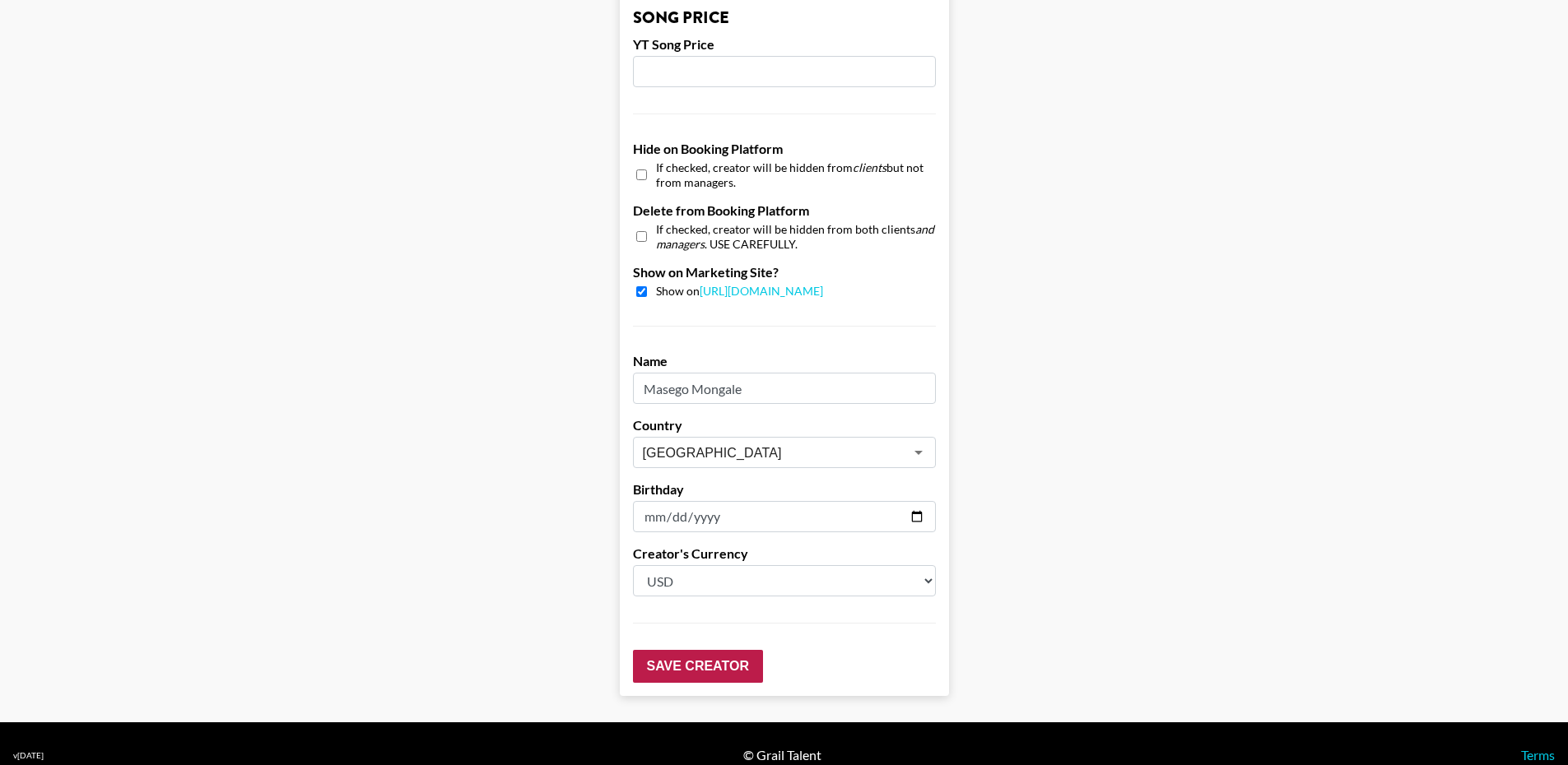
type input "5000"
click at [726, 650] on input "Save Creator" at bounding box center [698, 666] width 130 height 33
click at [716, 650] on input "Save Creator" at bounding box center [698, 666] width 130 height 33
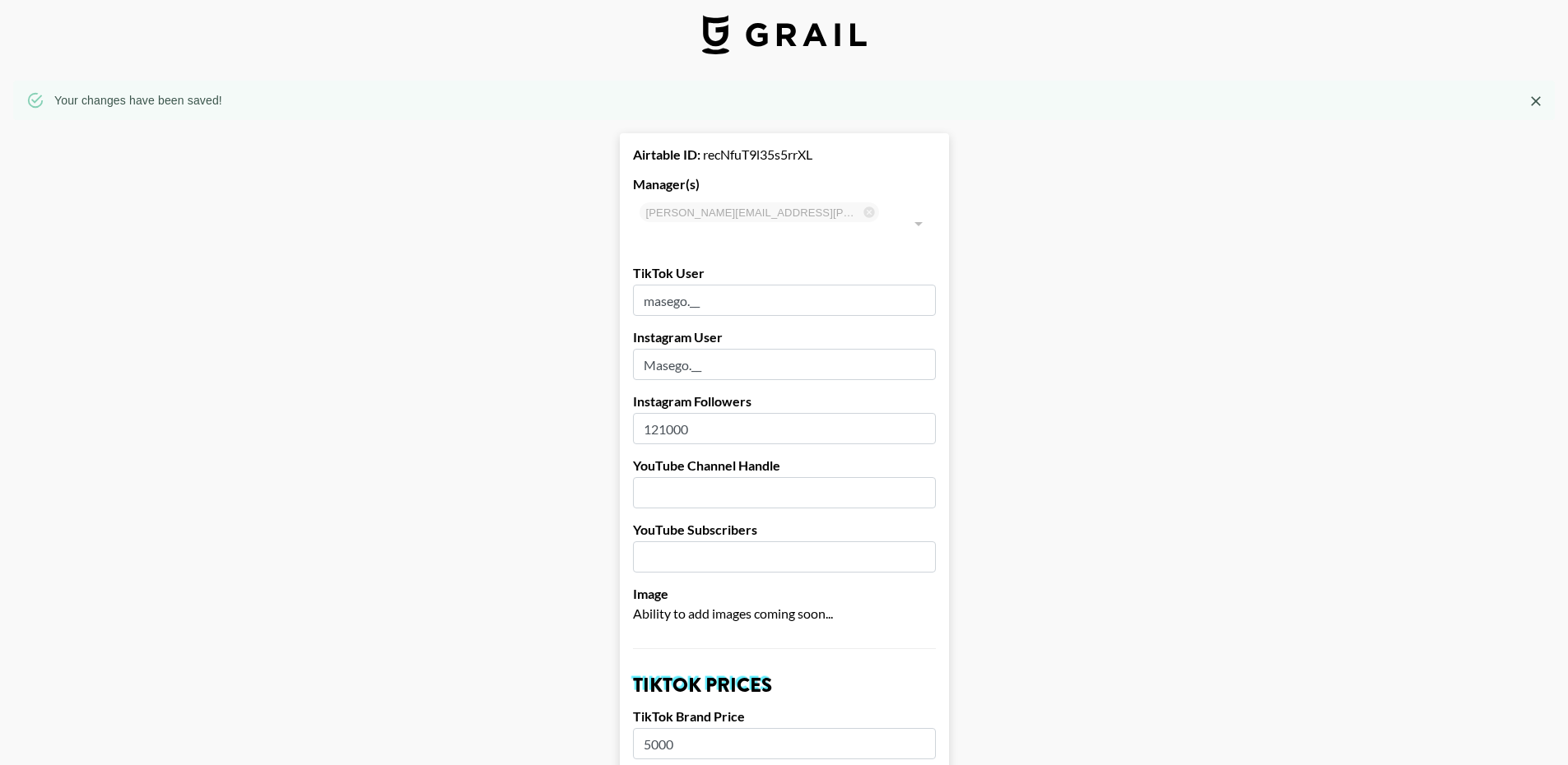
scroll to position [0, 0]
